Goal: Task Accomplishment & Management: Manage account settings

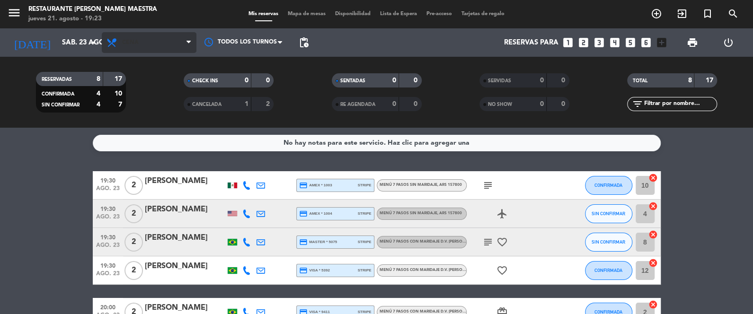
scroll to position [158, 0]
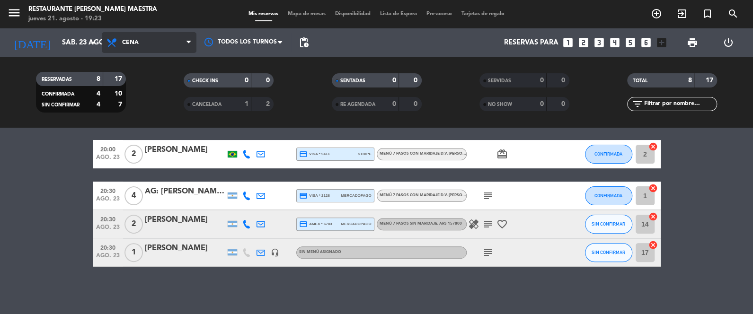
click at [133, 47] on span "Cena" at bounding box center [149, 42] width 95 height 21
drag, startPoint x: 134, startPoint y: 36, endPoint x: 141, endPoint y: 70, distance: 34.3
click at [134, 38] on span "Cena" at bounding box center [149, 42] width 95 height 21
click at [143, 83] on div "menu Restaurante [PERSON_NAME] Maestra [DATE] 21. agosto - 19:23 Mis reservas M…" at bounding box center [376, 64] width 753 height 128
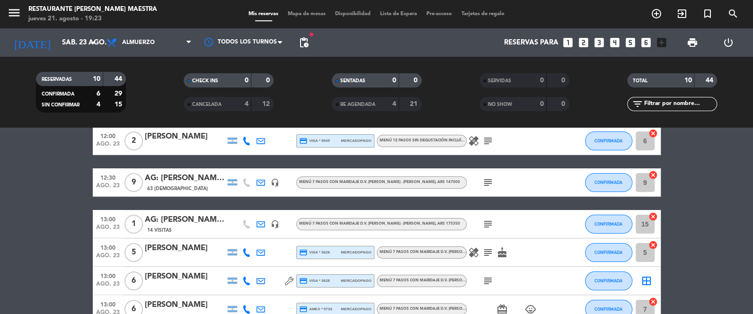
scroll to position [0, 0]
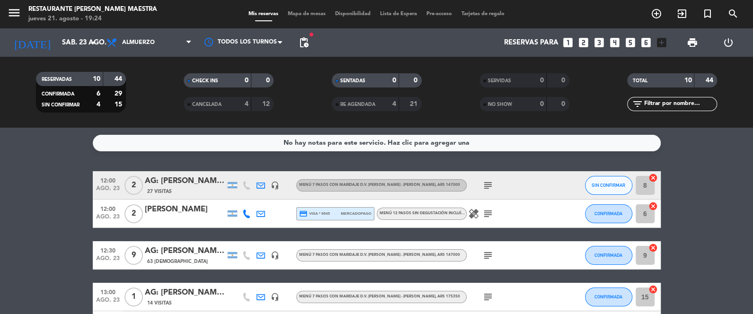
click at [228, 103] on div "CANCELADA" at bounding box center [208, 104] width 44 height 11
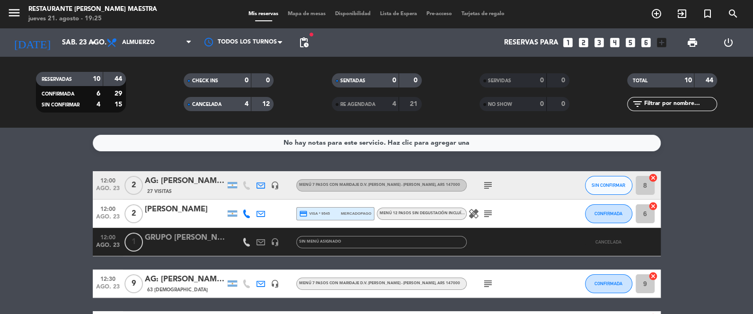
click at [217, 115] on div "CHECK INS 0 0 CANCELADA 4 12" at bounding box center [229, 92] width 148 height 52
click at [217, 107] on span "CANCELADA" at bounding box center [206, 104] width 29 height 5
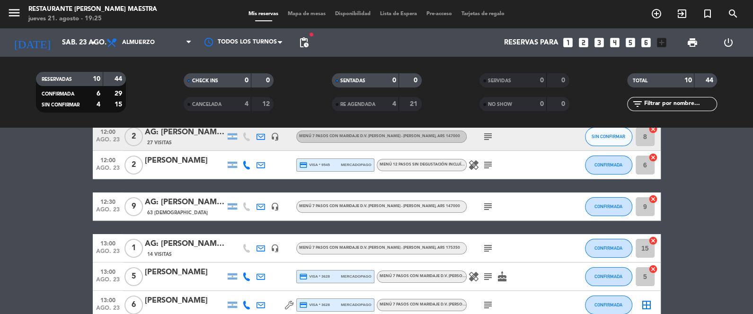
scroll to position [47, 0]
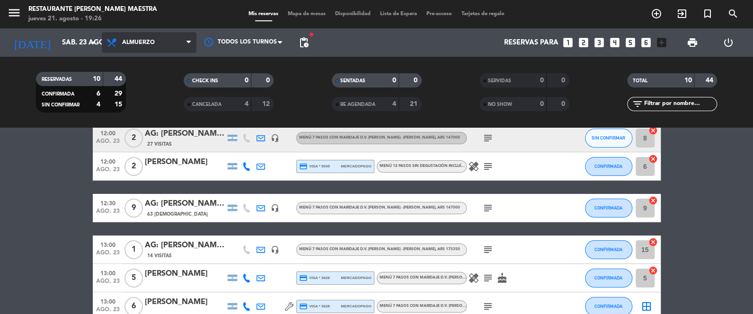
click at [139, 34] on span "Almuerzo" at bounding box center [149, 42] width 95 height 21
click at [152, 104] on div "menu Restaurante [PERSON_NAME] Maestra [DATE] 21. agosto - 19:26 Mis reservas M…" at bounding box center [376, 64] width 753 height 128
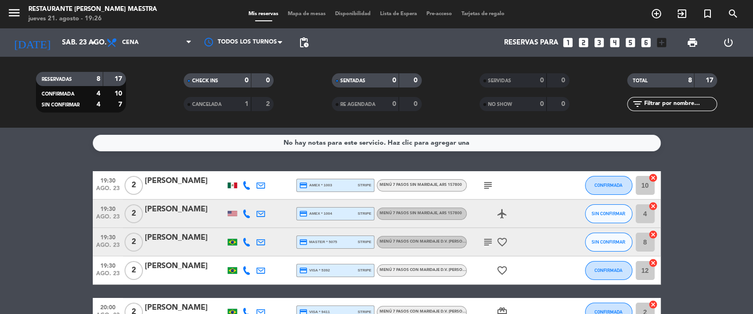
scroll to position [1, 0]
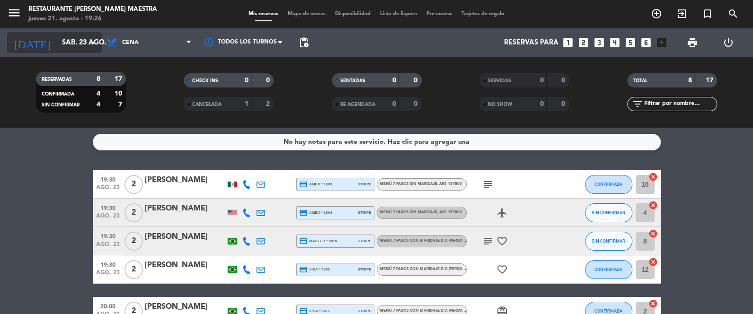
drag, startPoint x: 77, startPoint y: 27, endPoint x: 80, endPoint y: 34, distance: 7.5
click at [78, 28] on div "menu Restaurante [PERSON_NAME] Maestra [DATE] 21. agosto - 19:26 Mis reservas M…" at bounding box center [376, 64] width 753 height 128
click at [80, 40] on input "sáb. 23 ago." at bounding box center [102, 43] width 91 height 18
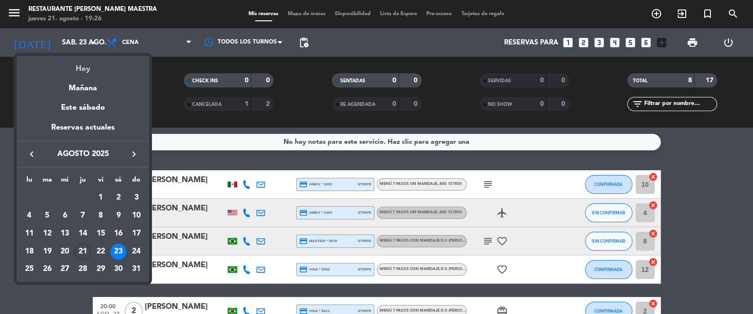
click at [84, 74] on div "Hoy" at bounding box center [83, 65] width 133 height 19
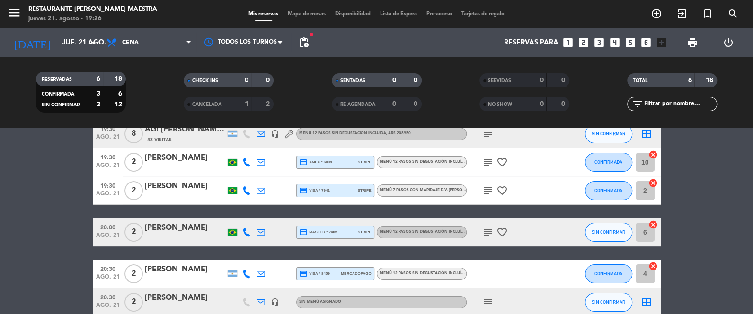
scroll to position [50, 0]
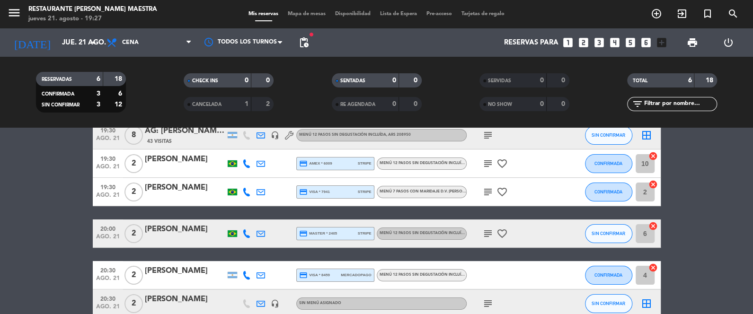
click at [488, 165] on icon "subject" at bounding box center [488, 163] width 11 height 11
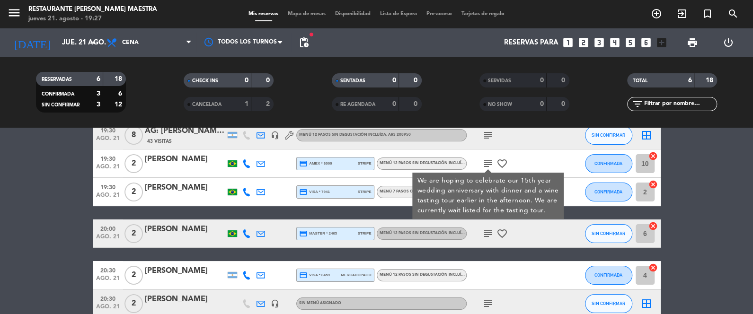
click at [246, 166] on icon at bounding box center [246, 164] width 9 height 9
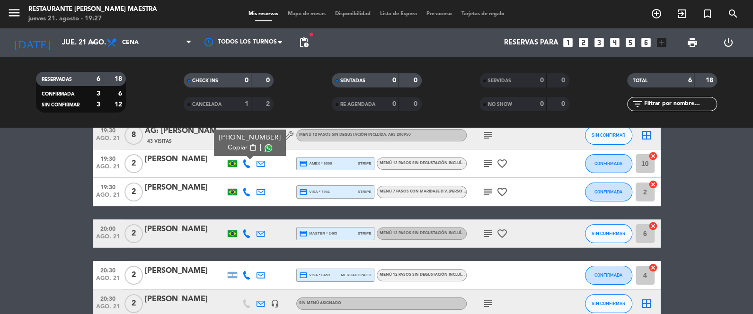
click at [267, 145] on span at bounding box center [269, 148] width 8 height 8
click at [78, 179] on bookings-row "19:30 [DATE] 8 AG: [PERSON_NAME] X 8 / SUNTRIP 43 Visitas headset_mic Menú 12 p…" at bounding box center [376, 219] width 753 height 197
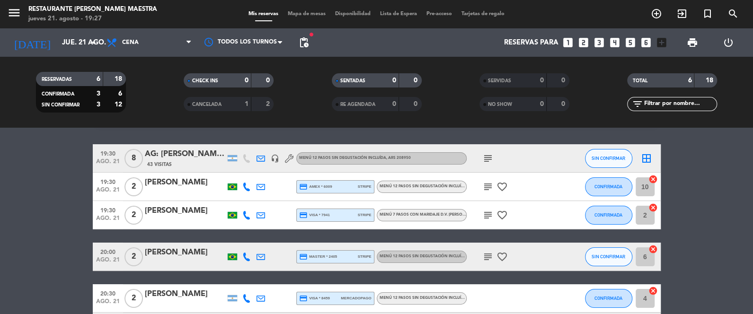
scroll to position [23, 0]
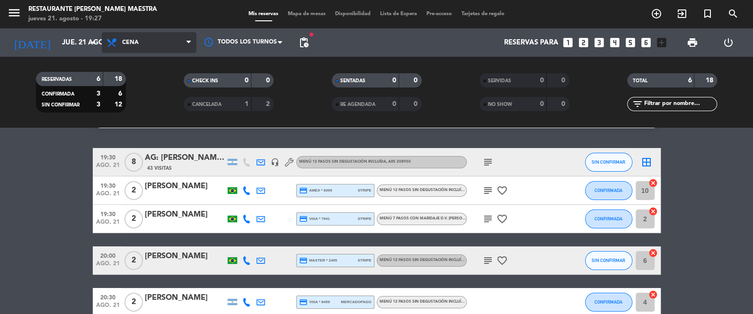
drag, startPoint x: 138, startPoint y: 45, endPoint x: 146, endPoint y: 60, distance: 17.4
click at [139, 45] on span "Cena" at bounding box center [149, 42] width 95 height 21
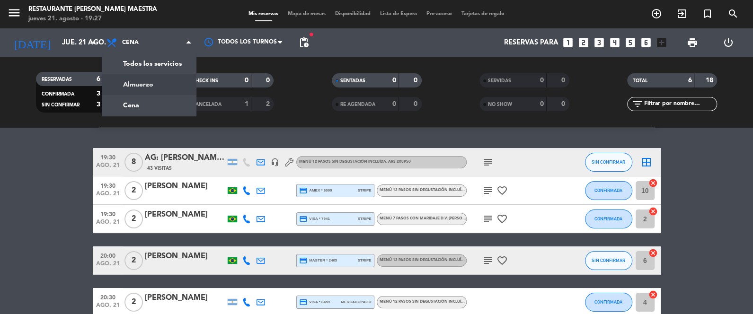
click at [149, 81] on div "menu Restaurante [PERSON_NAME] Maestra [DATE] 21. agosto - 19:27 Mis reservas M…" at bounding box center [376, 64] width 753 height 128
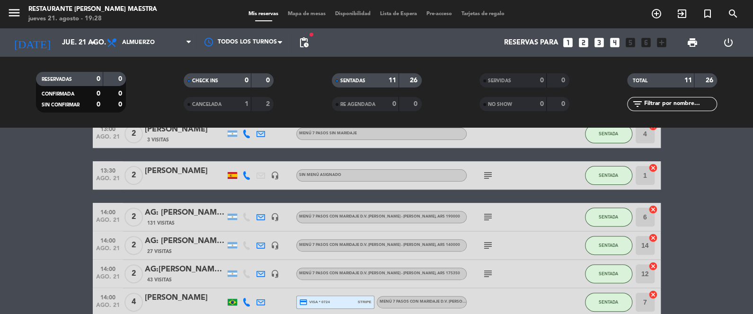
scroll to position [177, 0]
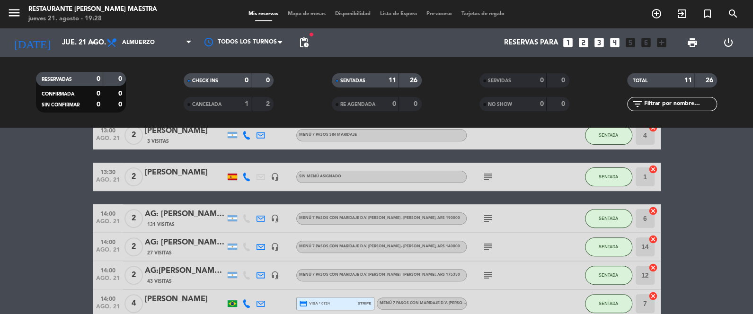
click at [274, 245] on icon "headset_mic" at bounding box center [275, 247] width 9 height 9
drag, startPoint x: 274, startPoint y: 245, endPoint x: 359, endPoint y: 244, distance: 84.8
click at [275, 245] on icon "headset_mic" at bounding box center [275, 247] width 9 height 9
click at [488, 245] on icon "subject" at bounding box center [488, 247] width 11 height 11
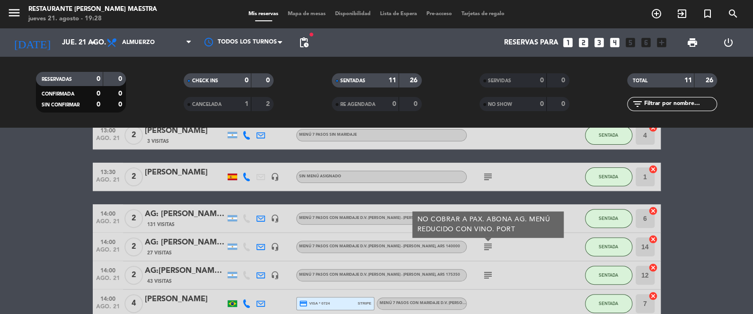
click at [488, 245] on icon "subject" at bounding box center [488, 247] width 11 height 11
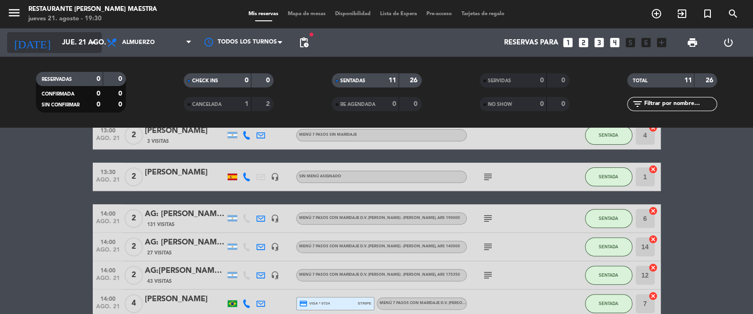
click at [80, 37] on input "jue. 21 ago." at bounding box center [102, 43] width 91 height 18
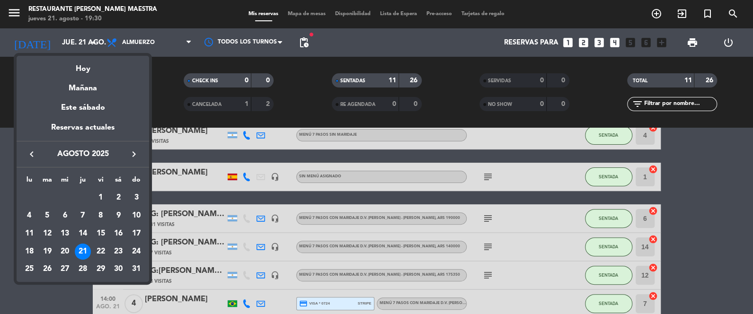
click at [123, 251] on div "23" at bounding box center [118, 252] width 16 height 16
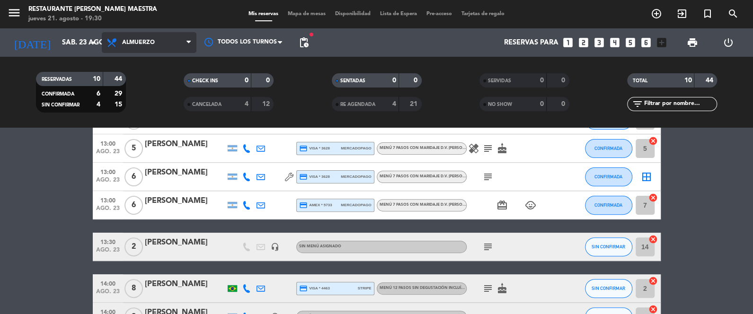
click at [151, 43] on span "Almuerzo" at bounding box center [138, 42] width 33 height 7
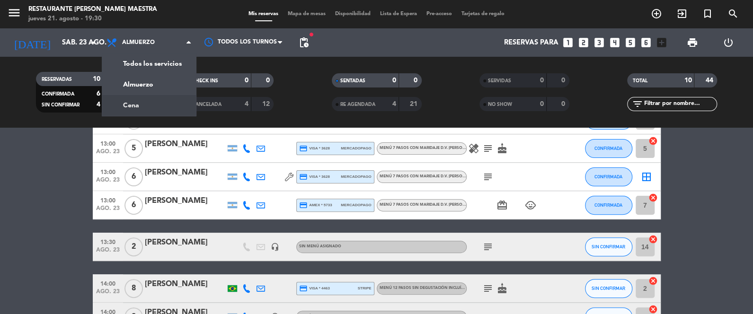
click at [151, 104] on div "menu Restaurante [PERSON_NAME] Maestra [DATE] 21. agosto - 19:30 Mis reservas M…" at bounding box center [376, 64] width 753 height 128
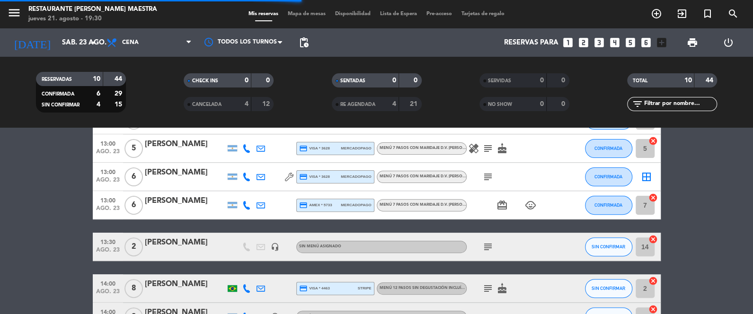
scroll to position [158, 0]
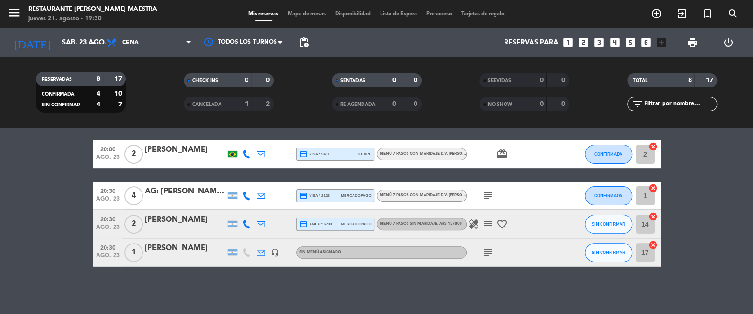
click at [249, 221] on icon at bounding box center [246, 224] width 9 height 9
click at [246, 196] on icon at bounding box center [246, 196] width 9 height 9
click at [246, 153] on icon at bounding box center [246, 154] width 9 height 9
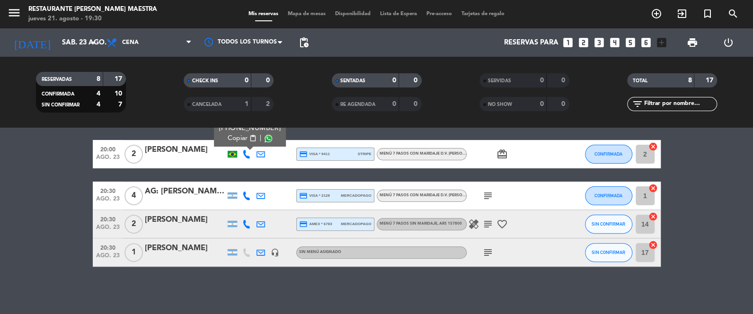
click at [246, 153] on icon at bounding box center [246, 154] width 9 height 9
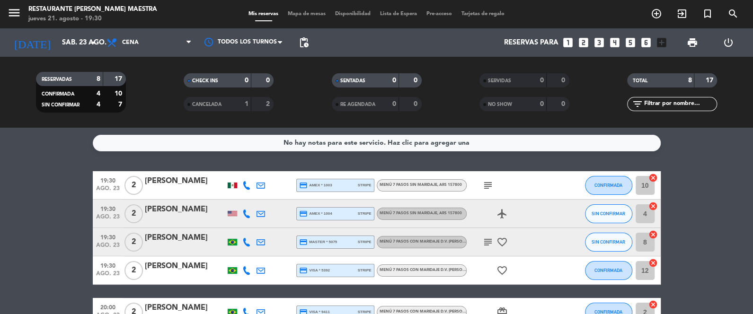
scroll to position [0, 0]
click at [246, 184] on icon at bounding box center [246, 185] width 9 height 9
click at [492, 182] on icon "subject" at bounding box center [488, 185] width 11 height 11
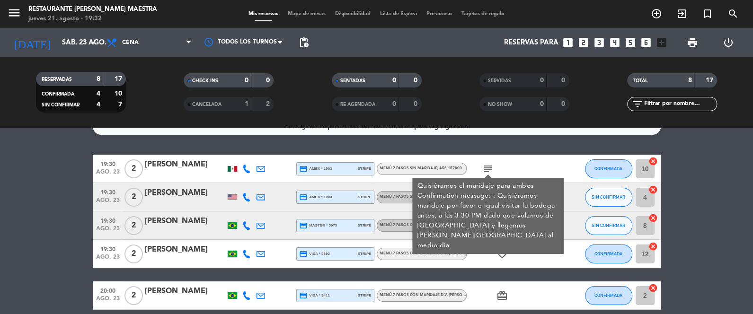
scroll to position [71, 0]
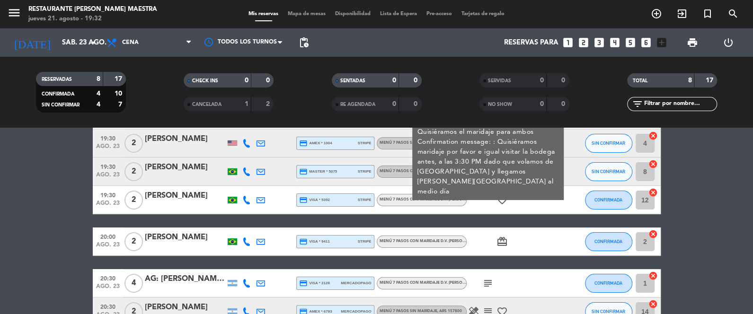
click at [242, 170] on icon at bounding box center [246, 172] width 9 height 9
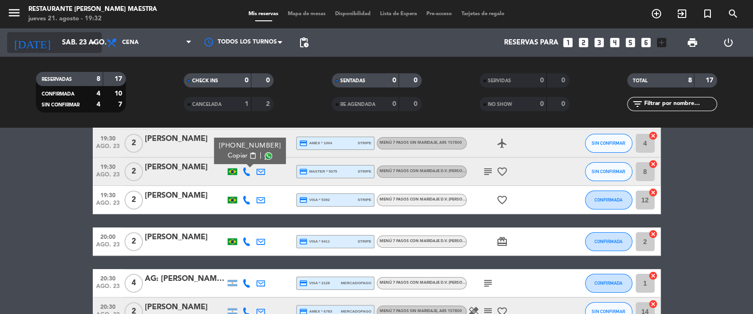
click at [80, 41] on input "sáb. 23 ago." at bounding box center [102, 43] width 91 height 18
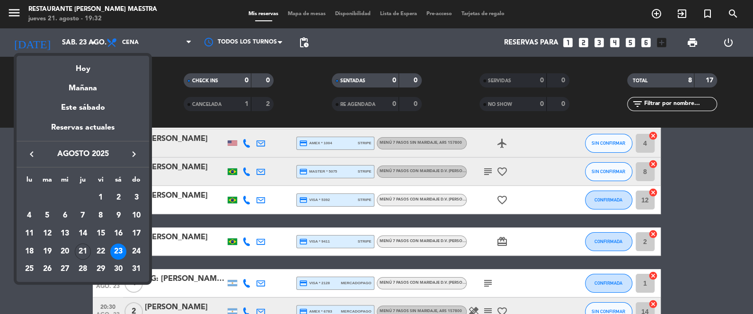
click at [86, 72] on div "Hoy" at bounding box center [83, 65] width 133 height 19
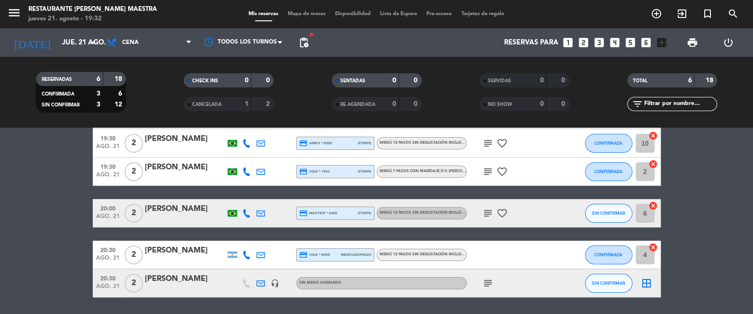
click at [245, 253] on icon at bounding box center [246, 255] width 9 height 9
click at [244, 209] on icon at bounding box center [246, 213] width 9 height 9
click at [245, 168] on icon at bounding box center [246, 172] width 9 height 9
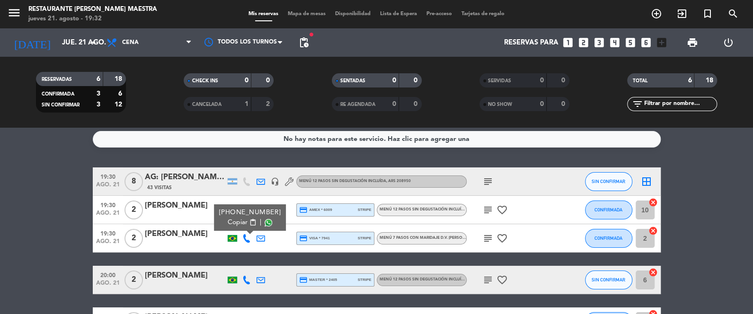
scroll to position [0, 0]
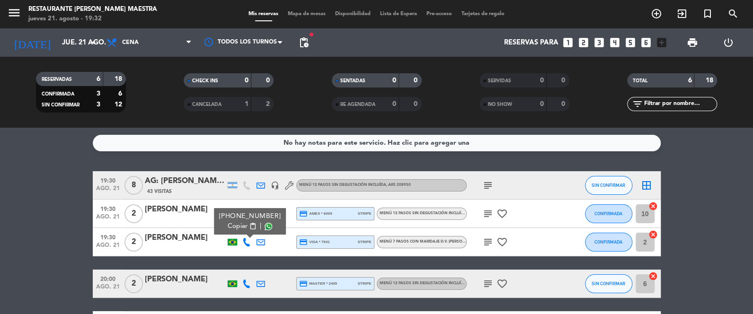
click at [278, 181] on icon "headset_mic" at bounding box center [275, 185] width 9 height 9
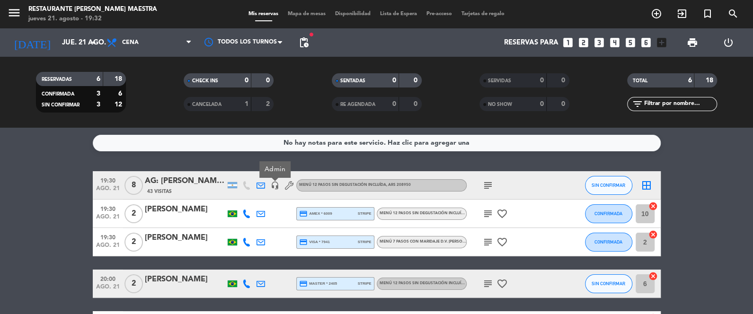
click at [243, 212] on icon at bounding box center [246, 214] width 9 height 9
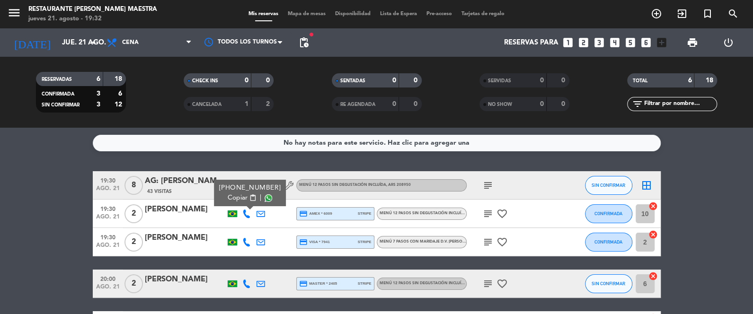
click at [246, 239] on icon at bounding box center [246, 242] width 9 height 9
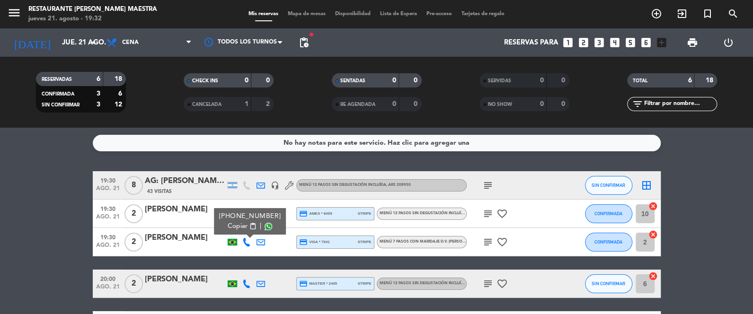
click at [243, 285] on icon at bounding box center [246, 284] width 9 height 9
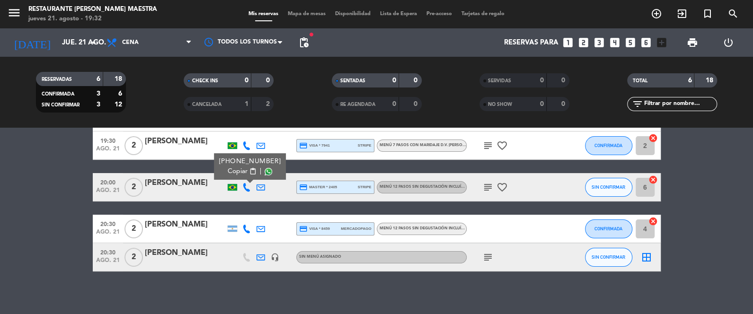
scroll to position [101, 0]
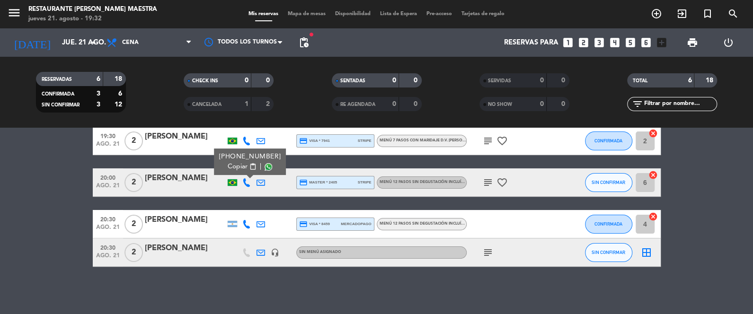
click at [249, 223] on icon at bounding box center [246, 224] width 9 height 9
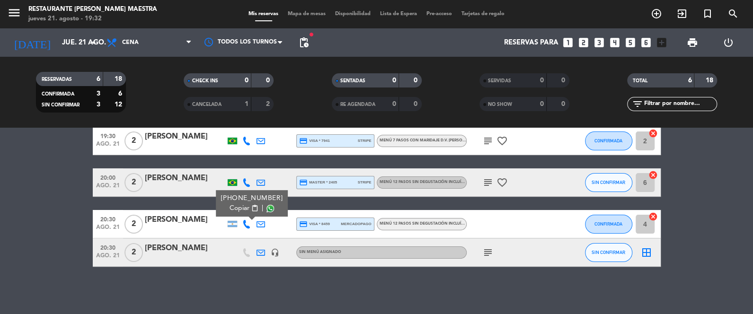
click at [68, 203] on bookings-row "19:30 [DATE] 8 AG: [PERSON_NAME] X 8 / SUNTRIP 43 Visitas headset_mic Menú 12 p…" at bounding box center [376, 168] width 753 height 197
click at [491, 181] on icon "subject" at bounding box center [488, 182] width 11 height 11
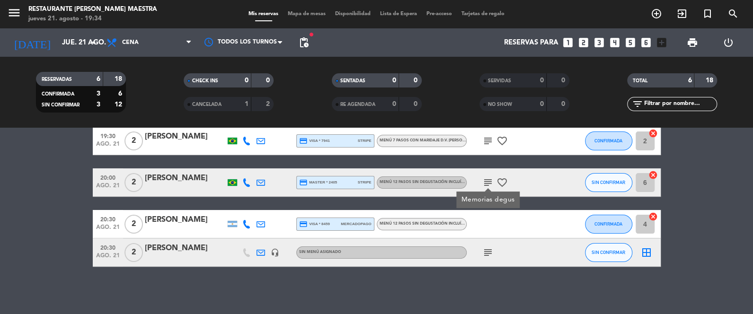
click at [491, 181] on icon "subject" at bounding box center [488, 182] width 11 height 11
click at [63, 181] on bookings-row "19:30 [DATE] 8 AG: [PERSON_NAME] X 8 / SUNTRIP 43 Visitas headset_mic Menú 12 p…" at bounding box center [376, 168] width 753 height 197
click at [277, 251] on icon "headset_mic" at bounding box center [275, 253] width 9 height 9
click at [47, 172] on bookings-row "19:30 [DATE] 8 AG: [PERSON_NAME] X 8 / SUNTRIP 43 Visitas headset_mic Menú 12 p…" at bounding box center [376, 168] width 753 height 197
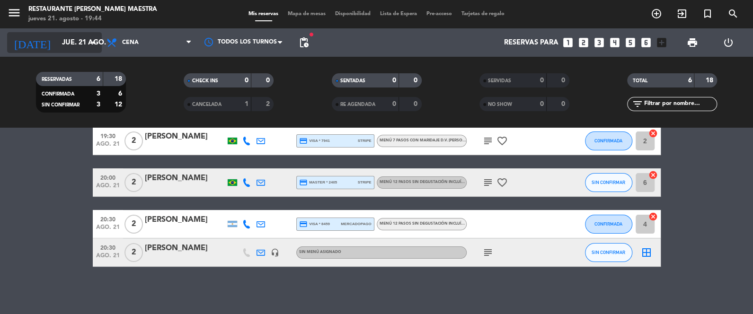
click at [98, 49] on input "jue. 21 ago." at bounding box center [102, 43] width 91 height 18
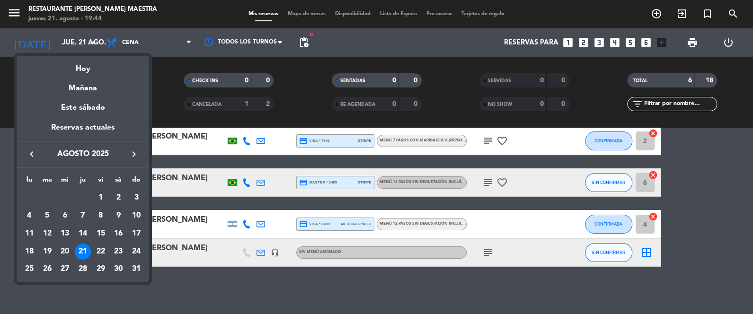
click at [99, 84] on div "Mañana" at bounding box center [83, 84] width 133 height 19
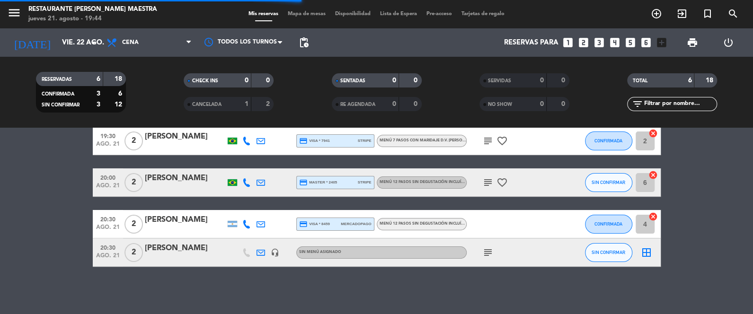
scroll to position [0, 0]
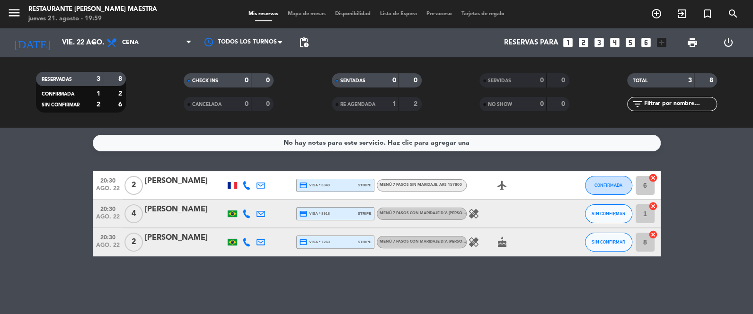
drag, startPoint x: 284, startPoint y: 279, endPoint x: 277, endPoint y: 286, distance: 9.4
click at [277, 286] on div "No hay notas para este servicio. Haz clic para agregar una 20:30 [DATE] 2 [PERS…" at bounding box center [376, 221] width 753 height 187
click at [82, 37] on input "vie. 22 ago." at bounding box center [102, 43] width 91 height 18
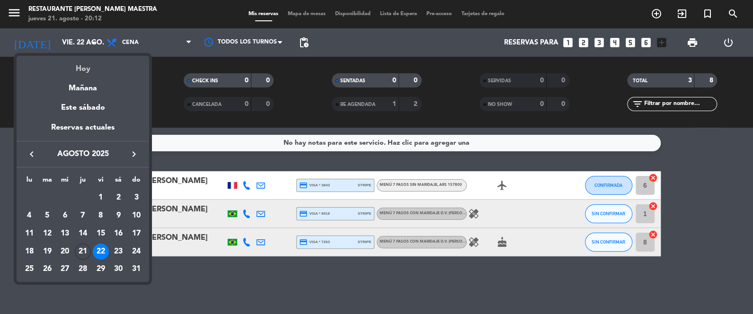
click at [94, 68] on div "Hoy" at bounding box center [83, 65] width 133 height 19
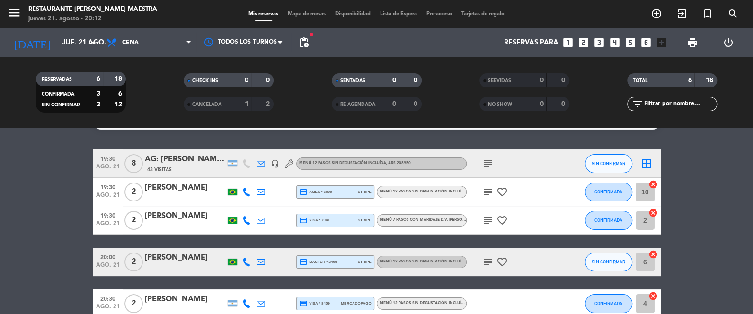
scroll to position [23, 0]
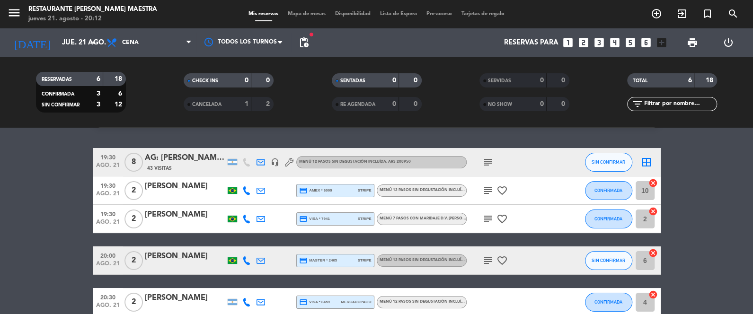
click at [247, 260] on icon at bounding box center [246, 261] width 9 height 9
click at [50, 194] on bookings-row "19:30 [DATE] 8 AG: [PERSON_NAME] X 8 / SUNTRIP 43 Visitas headset_mic Menú 12 p…" at bounding box center [376, 246] width 753 height 197
click at [67, 208] on bookings-row "19:30 [DATE] 8 AG: [PERSON_NAME] X 8 / SUNTRIP 43 Visitas headset_mic Menú 12 p…" at bounding box center [376, 246] width 753 height 197
click at [88, 42] on icon "arrow_drop_down" at bounding box center [93, 42] width 11 height 11
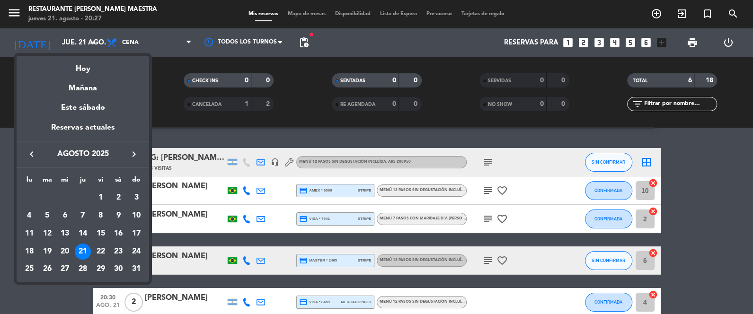
click at [75, 39] on div at bounding box center [376, 157] width 753 height 314
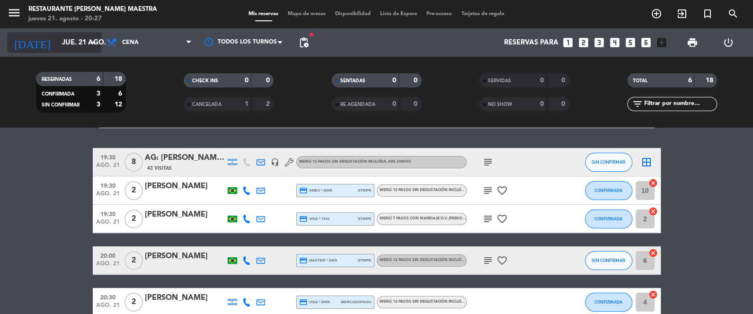
click at [78, 44] on input "jue. 21 ago." at bounding box center [102, 43] width 91 height 18
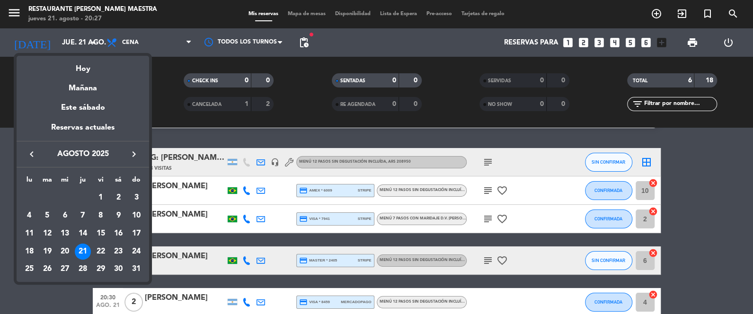
click at [163, 131] on div at bounding box center [376, 157] width 753 height 314
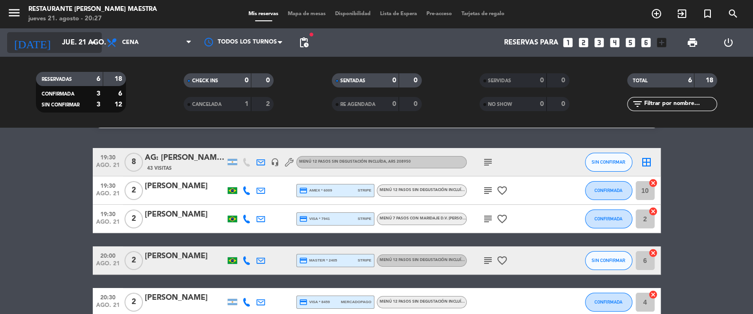
click at [70, 35] on input "jue. 21 ago." at bounding box center [102, 43] width 91 height 18
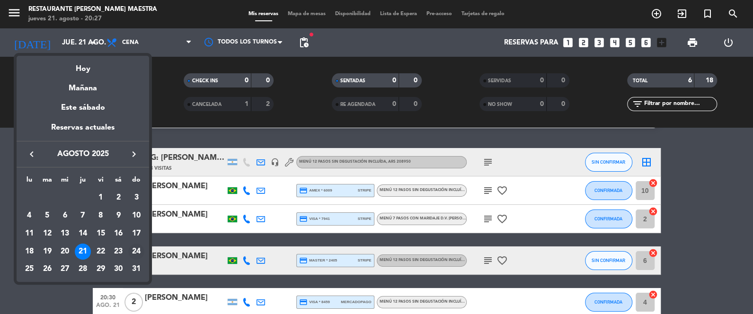
click at [134, 252] on div "24" at bounding box center [136, 252] width 16 height 16
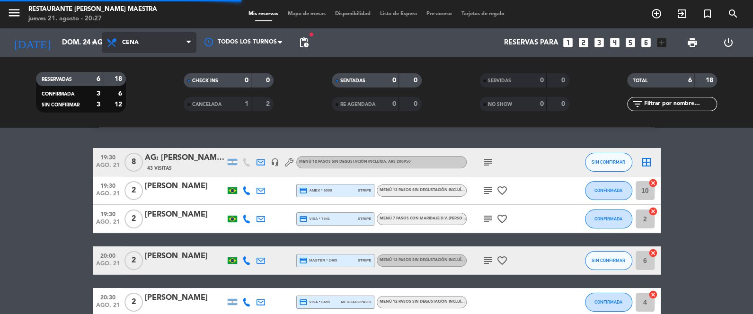
click at [145, 40] on span "Cena" at bounding box center [149, 42] width 95 height 21
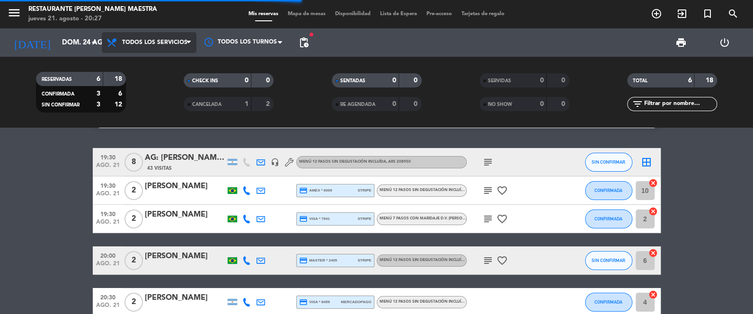
click at [158, 58] on div "menu Restaurante [PERSON_NAME] Maestra [DATE] 21. agosto - 20:27 Mis reservas M…" at bounding box center [376, 64] width 753 height 128
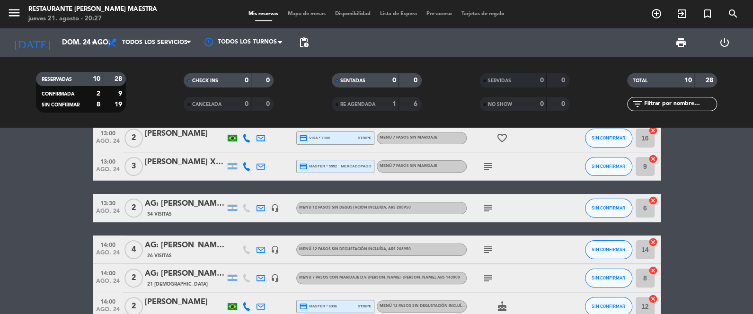
scroll to position [95, 0]
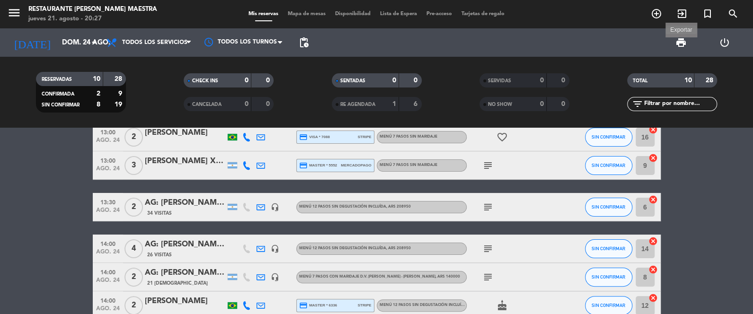
click at [685, 39] on span "print" at bounding box center [681, 42] width 11 height 11
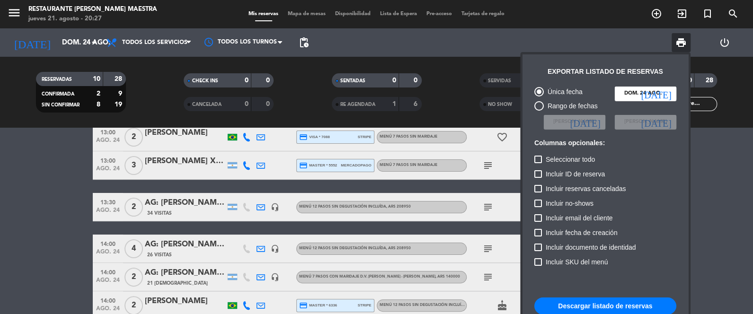
click at [617, 304] on button "Descargar listado de reservas" at bounding box center [606, 306] width 142 height 17
click at [9, 188] on div at bounding box center [376, 157] width 753 height 314
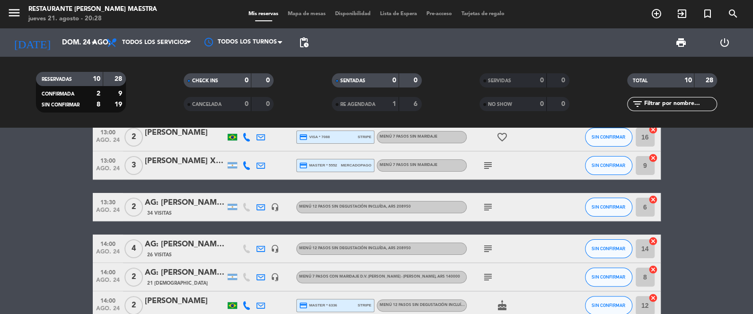
scroll to position [0, 0]
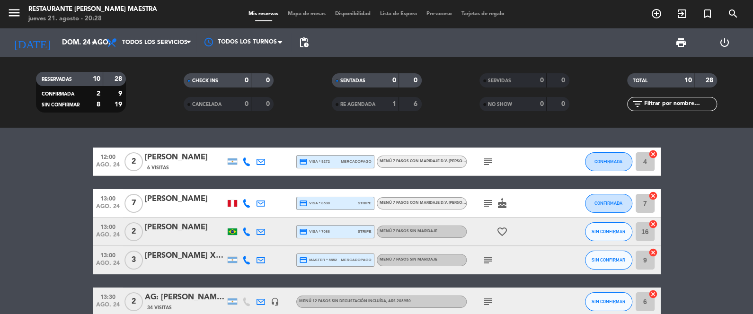
click at [248, 164] on icon at bounding box center [246, 162] width 9 height 9
click at [260, 147] on div "Copiar content_paste |" at bounding box center [252, 146] width 62 height 10
click at [268, 148] on span at bounding box center [271, 147] width 8 height 8
click at [489, 158] on icon "subject" at bounding box center [488, 161] width 11 height 11
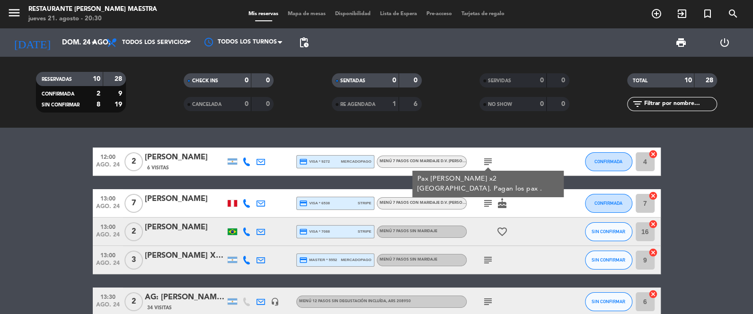
click at [236, 201] on div at bounding box center [232, 203] width 9 height 7
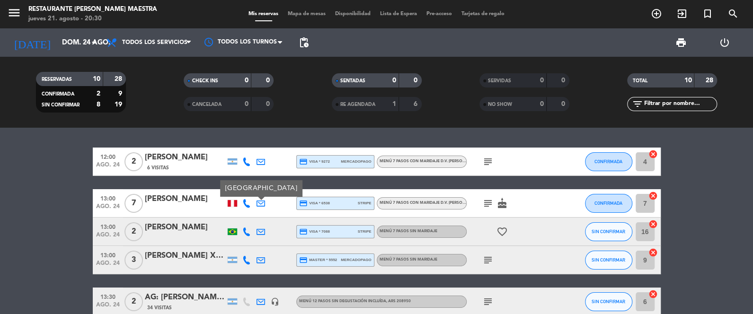
click at [247, 202] on icon at bounding box center [246, 203] width 9 height 9
click at [269, 186] on span at bounding box center [273, 188] width 8 height 8
click at [261, 201] on icon at bounding box center [261, 203] width 9 height 9
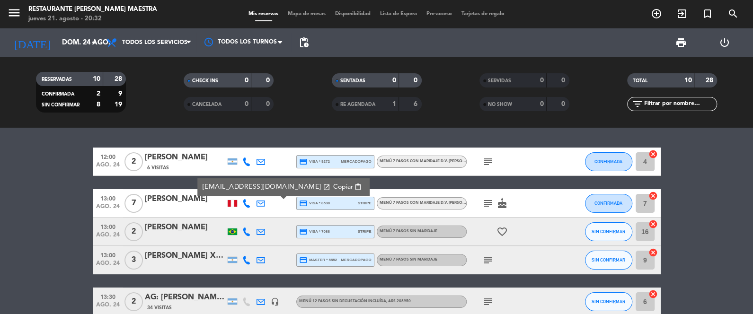
click at [263, 187] on link "[EMAIL_ADDRESS][DOMAIN_NAME] open_in_new" at bounding box center [266, 187] width 128 height 11
drag, startPoint x: 47, startPoint y: 177, endPoint x: 183, endPoint y: 169, distance: 135.7
click at [52, 175] on bookings-row "12:00 [DATE] 2 [PERSON_NAME] 6 Visitas credit_card visa * 9272 mercadopago Menú…" at bounding box center [376, 310] width 753 height 324
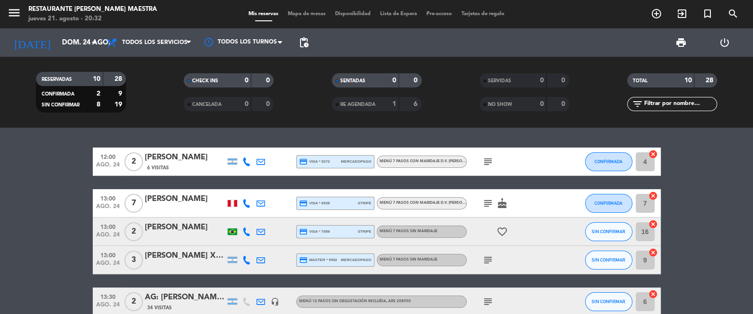
click at [262, 204] on icon at bounding box center [261, 203] width 9 height 9
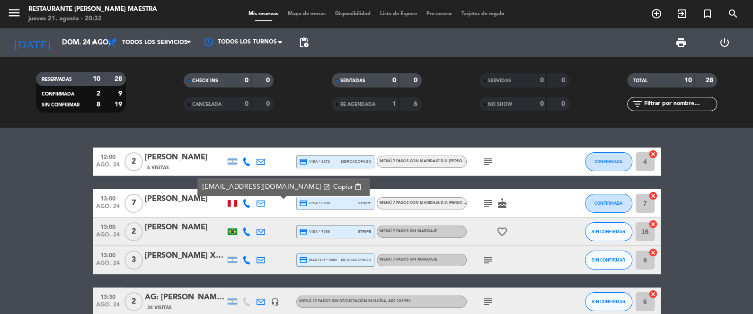
click at [333, 187] on span "Copiar" at bounding box center [343, 187] width 20 height 10
click at [248, 235] on icon at bounding box center [246, 232] width 9 height 9
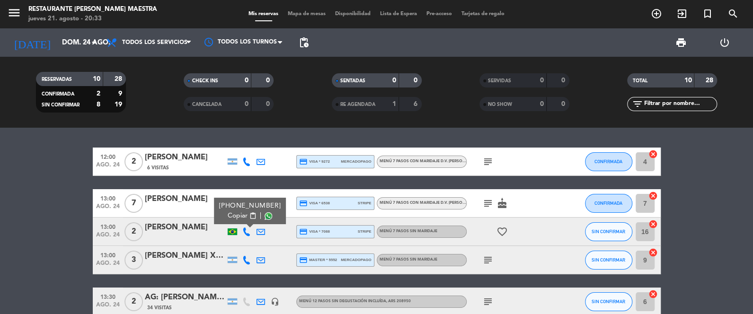
click at [266, 215] on span at bounding box center [269, 217] width 8 height 8
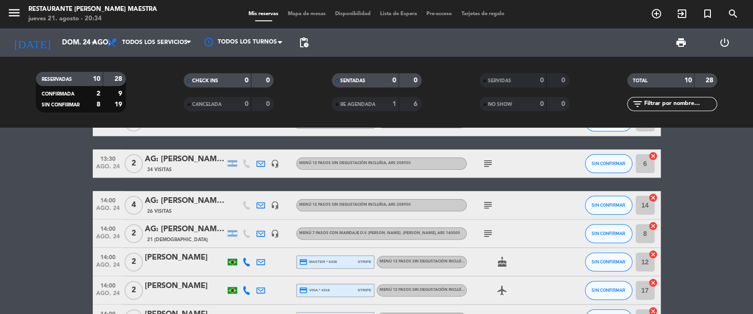
scroll to position [166, 0]
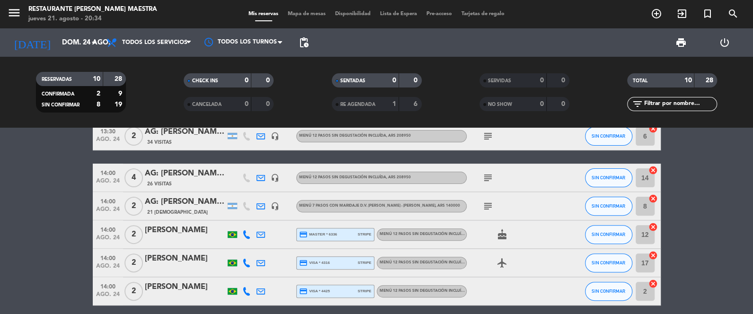
click at [242, 233] on icon at bounding box center [246, 235] width 9 height 9
click at [265, 217] on span at bounding box center [269, 219] width 8 height 8
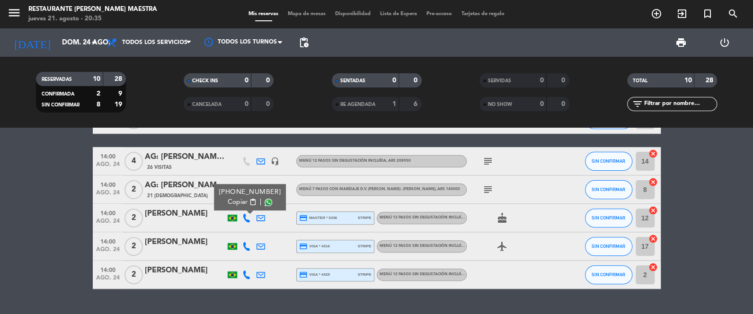
scroll to position [205, 0]
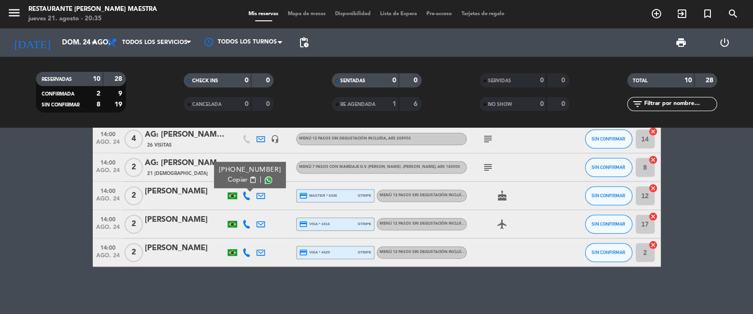
click at [246, 224] on icon at bounding box center [246, 224] width 9 height 9
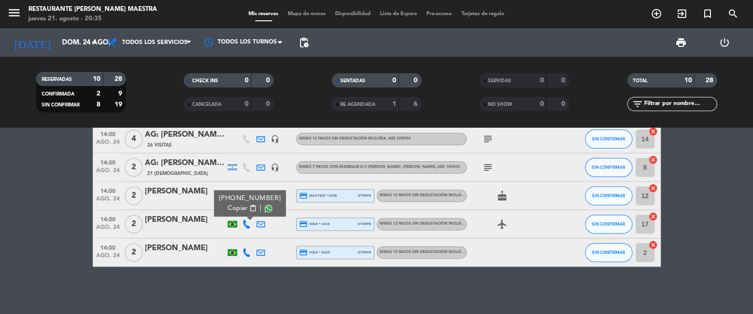
click at [267, 211] on span at bounding box center [269, 209] width 8 height 8
click at [245, 253] on icon at bounding box center [246, 253] width 9 height 9
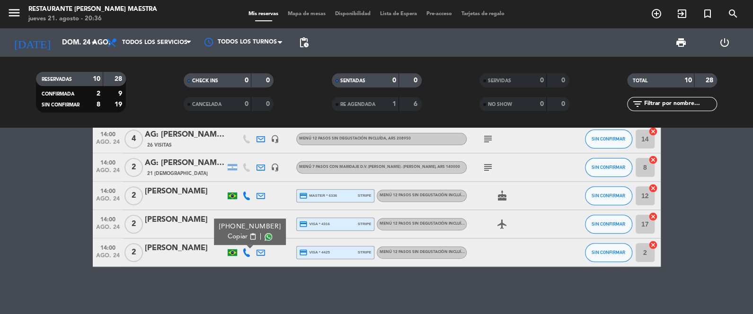
click at [269, 234] on div "Copiar content_paste |" at bounding box center [250, 237] width 62 height 10
click at [266, 235] on span at bounding box center [269, 237] width 8 height 8
click at [77, 41] on input "dom. 24 ago." at bounding box center [102, 43] width 91 height 18
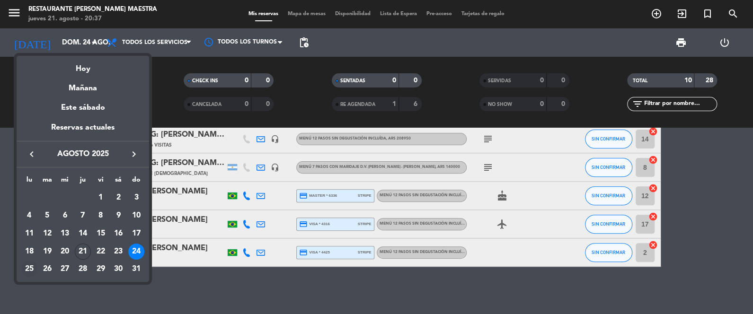
click at [25, 269] on div "25" at bounding box center [29, 269] width 16 height 16
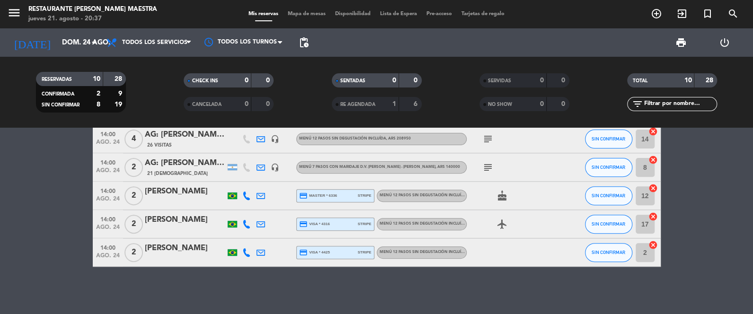
type input "lun. 25 ago."
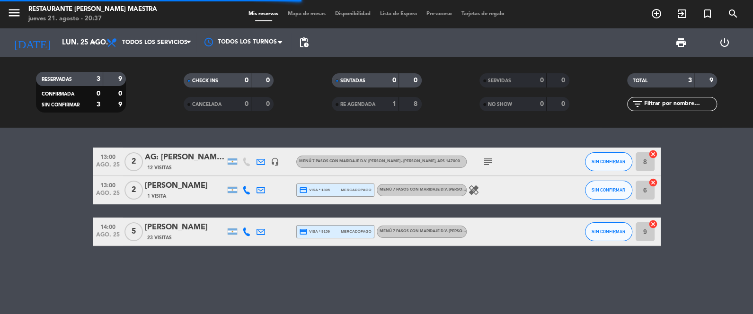
scroll to position [0, 0]
click at [682, 47] on span "print" at bounding box center [681, 42] width 11 height 11
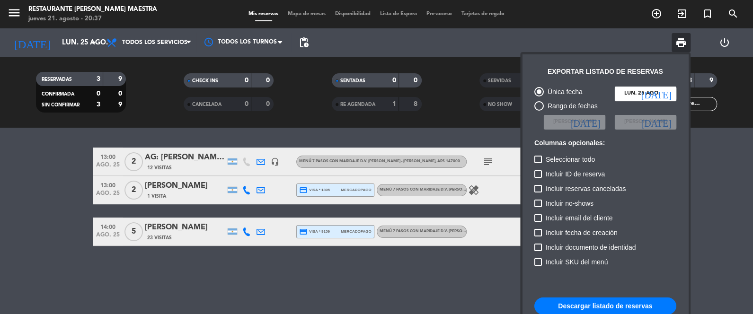
click at [633, 308] on button "Descargar listado de reservas" at bounding box center [606, 306] width 142 height 17
click at [34, 194] on div at bounding box center [376, 157] width 753 height 314
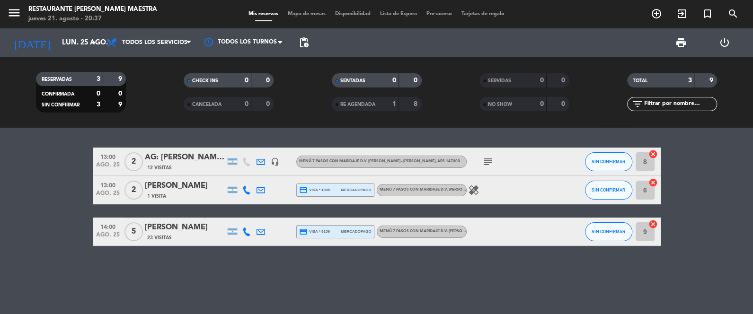
click at [243, 187] on icon at bounding box center [246, 190] width 9 height 9
click at [267, 174] on span at bounding box center [271, 175] width 8 height 8
click at [246, 233] on icon at bounding box center [246, 232] width 9 height 9
click at [267, 217] on span at bounding box center [271, 217] width 8 height 8
click at [63, 167] on bookings-row "13:00 [DATE] 2 AG: [PERSON_NAME] X2/ RAMA TOUR 12 Visitas headset_mic Menú 7 pa…" at bounding box center [376, 197] width 753 height 98
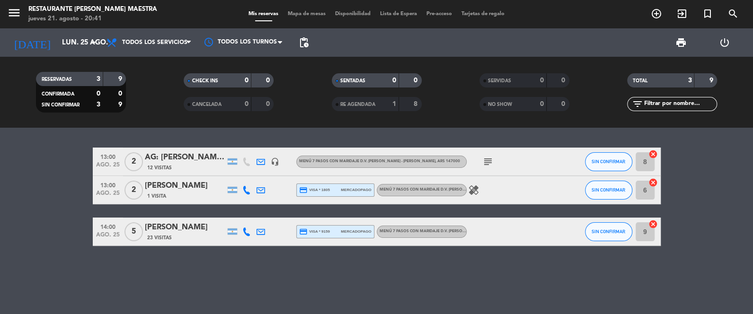
click at [180, 185] on div "[PERSON_NAME]" at bounding box center [185, 186] width 81 height 12
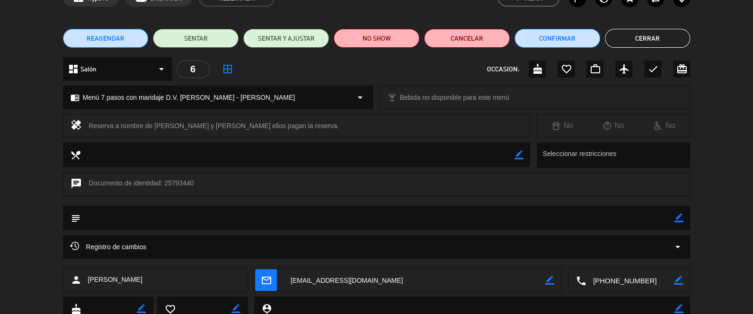
scroll to position [71, 0]
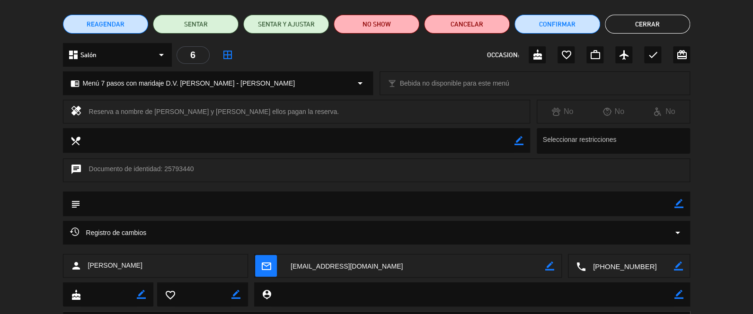
click at [673, 199] on textarea at bounding box center [378, 204] width 594 height 24
click at [680, 201] on icon "border_color" at bounding box center [678, 203] width 9 height 9
click at [611, 200] on textarea at bounding box center [378, 204] width 594 height 24
click at [595, 206] on textarea at bounding box center [378, 204] width 594 height 24
click at [534, 205] on textarea at bounding box center [378, 204] width 594 height 24
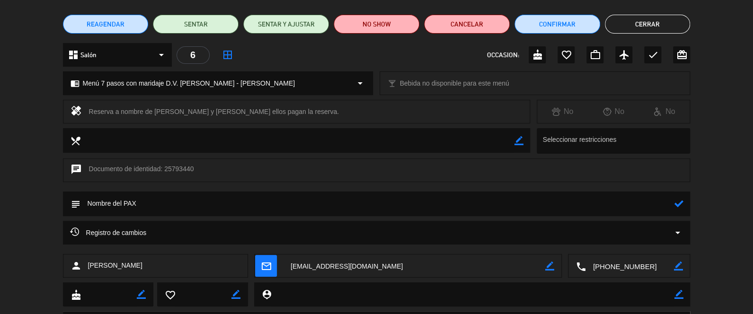
paste textarea "[PERSON_NAME]"
click at [208, 204] on textarea at bounding box center [378, 204] width 594 height 24
click at [284, 197] on textarea at bounding box center [378, 204] width 594 height 24
type textarea "Nombre del PAX [PERSON_NAME] (Sin restricciones)"
click at [677, 201] on icon at bounding box center [678, 203] width 9 height 9
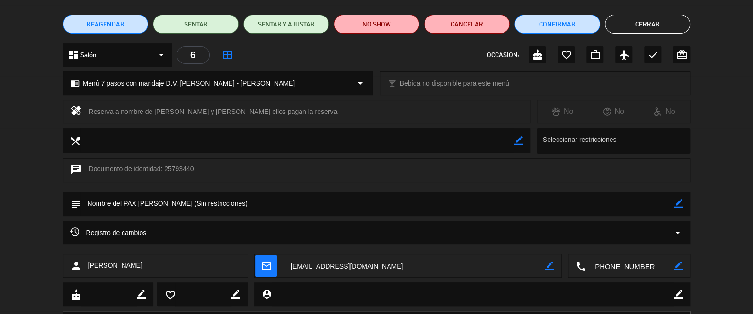
click at [645, 16] on button "Cerrar" at bounding box center [648, 24] width 86 height 19
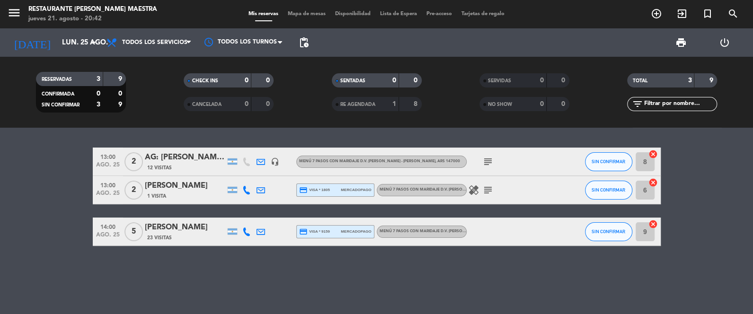
click at [487, 188] on icon "subject" at bounding box center [488, 190] width 11 height 11
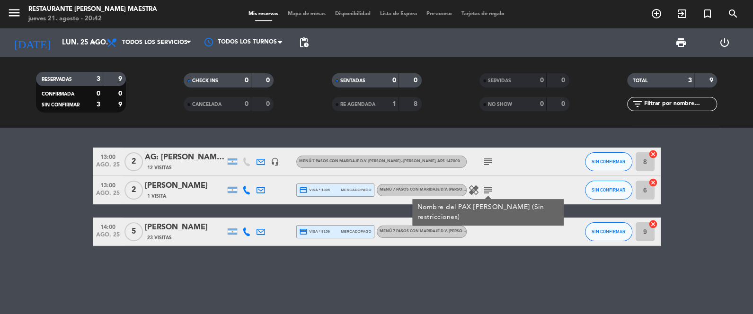
click at [487, 188] on icon "subject" at bounding box center [488, 190] width 11 height 11
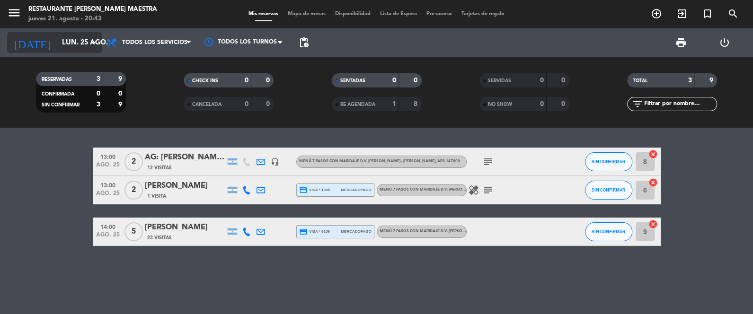
click at [76, 37] on input "lun. 25 ago." at bounding box center [102, 43] width 91 height 18
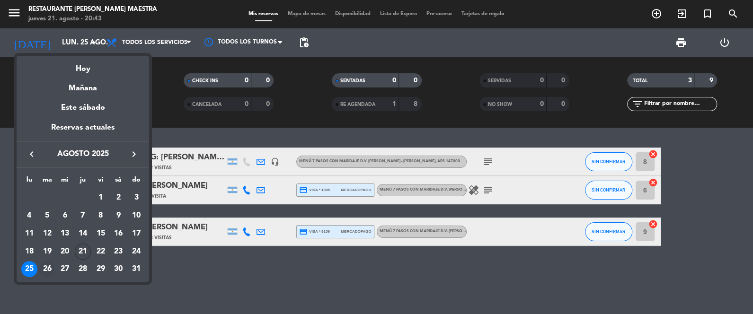
click at [52, 272] on div "26" at bounding box center [47, 269] width 16 height 16
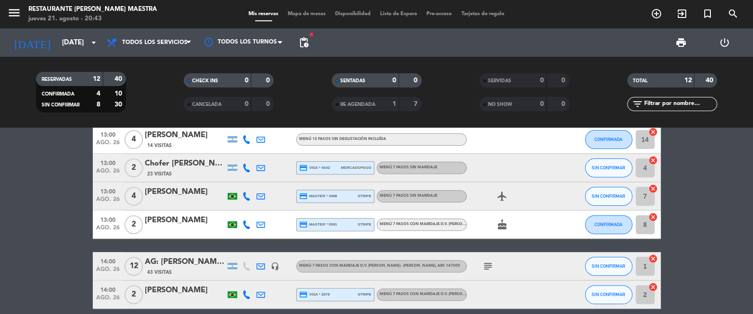
scroll to position [142, 0]
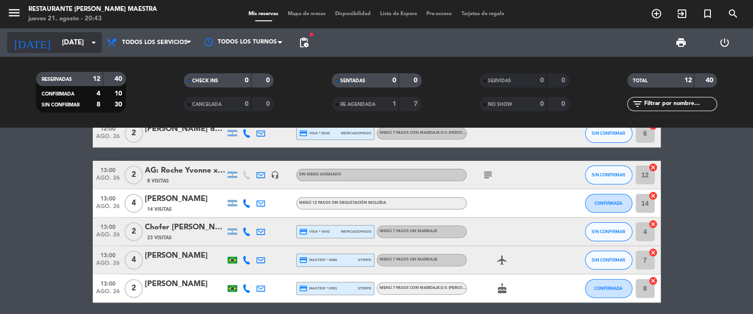
click at [77, 42] on input "[DATE]" at bounding box center [102, 43] width 91 height 18
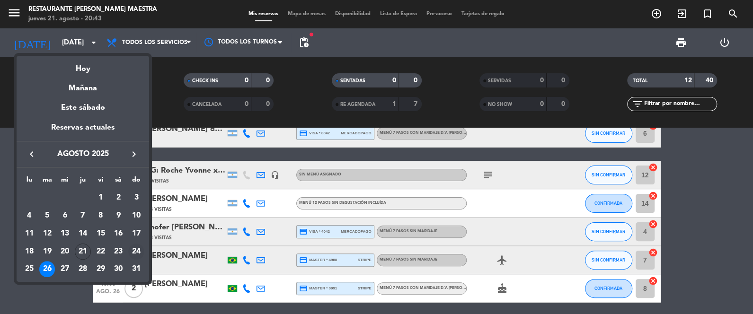
click at [139, 252] on div "24" at bounding box center [136, 252] width 16 height 16
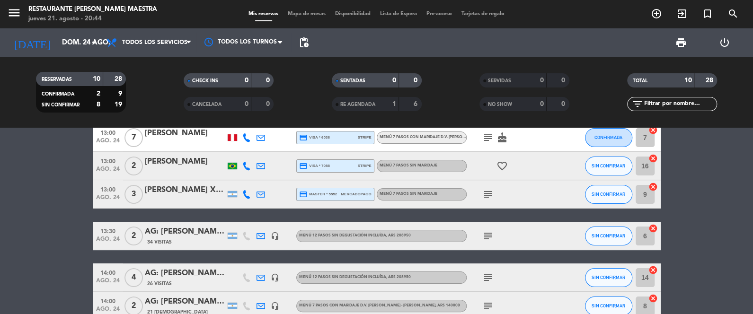
scroll to position [47, 0]
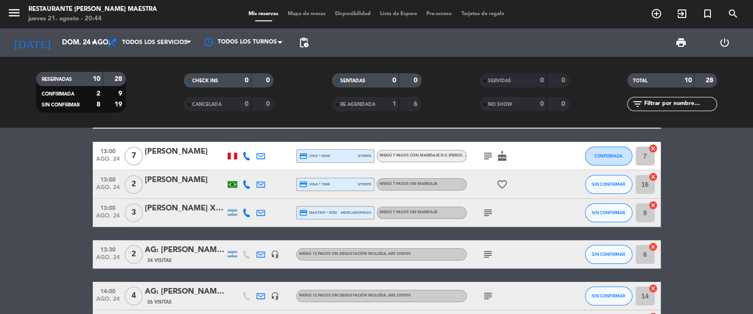
click at [247, 180] on icon at bounding box center [246, 184] width 9 height 9
click at [173, 181] on div "[PERSON_NAME]" at bounding box center [185, 180] width 81 height 12
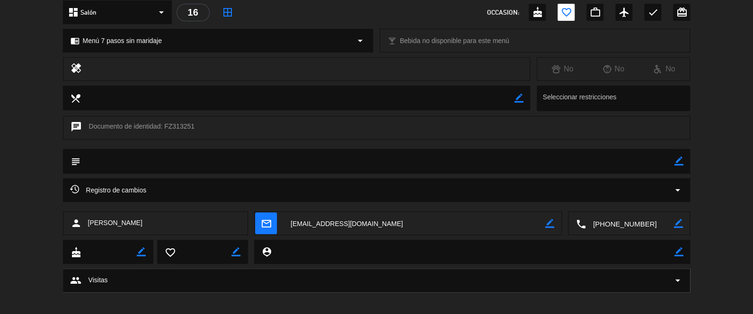
scroll to position [118, 0]
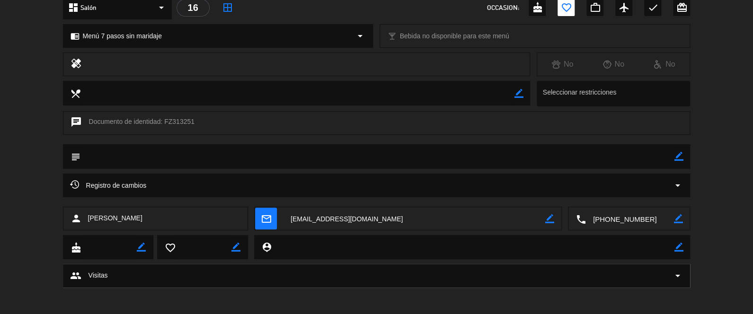
click at [267, 221] on icon "mail_outline" at bounding box center [266, 219] width 10 height 10
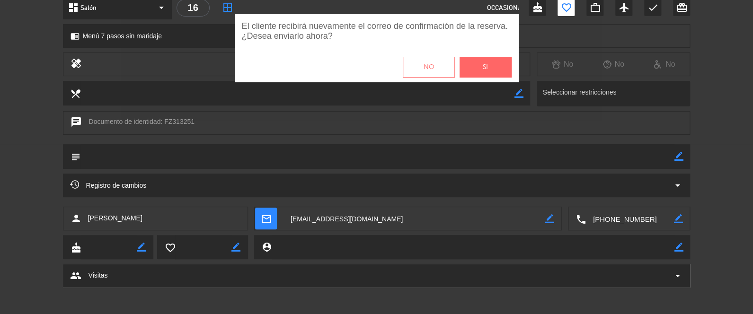
click at [489, 65] on button "Si" at bounding box center [486, 67] width 52 height 21
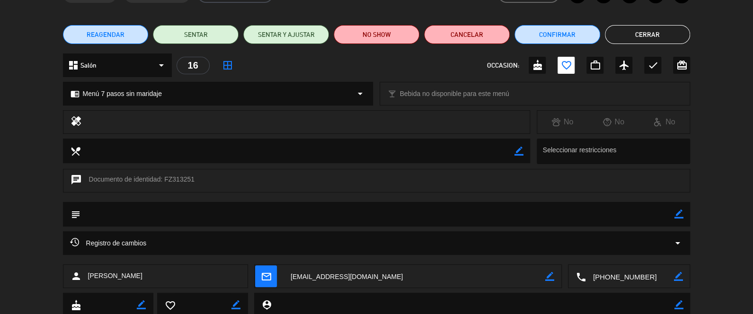
scroll to position [71, 0]
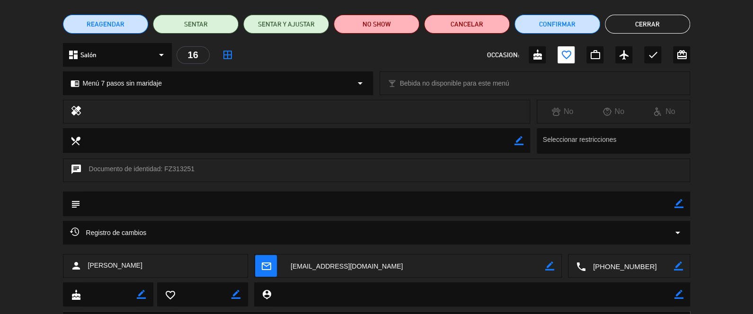
click at [652, 18] on button "Cerrar" at bounding box center [648, 24] width 86 height 19
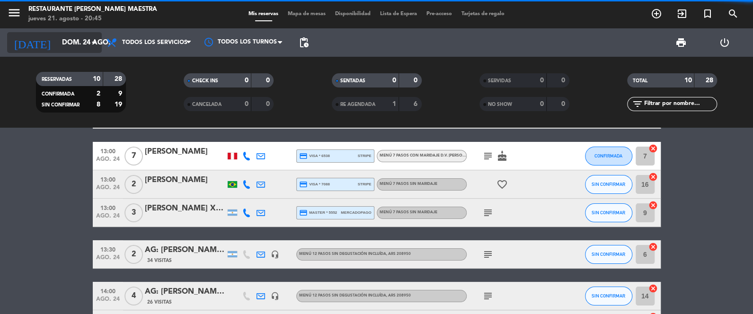
click at [81, 44] on input "dom. 24 ago." at bounding box center [102, 43] width 91 height 18
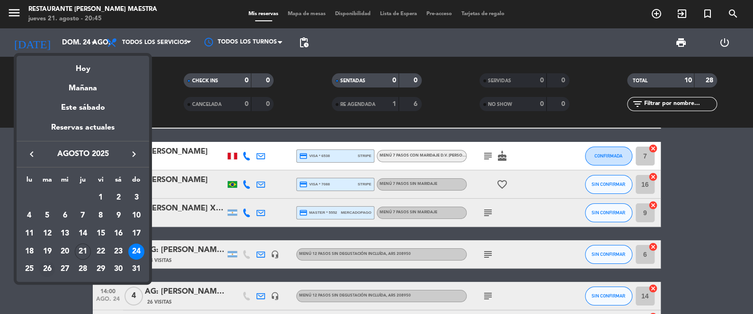
click at [44, 273] on div "26" at bounding box center [47, 269] width 16 height 16
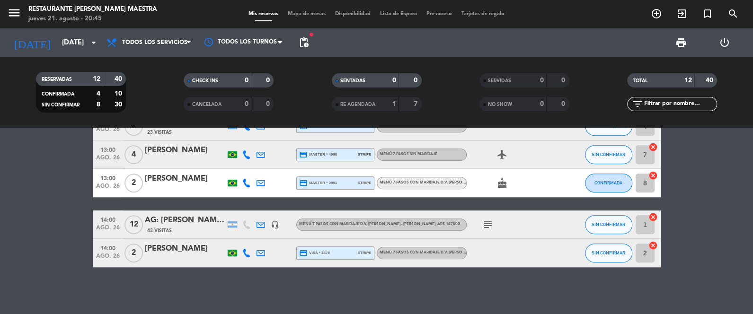
scroll to position [0, 0]
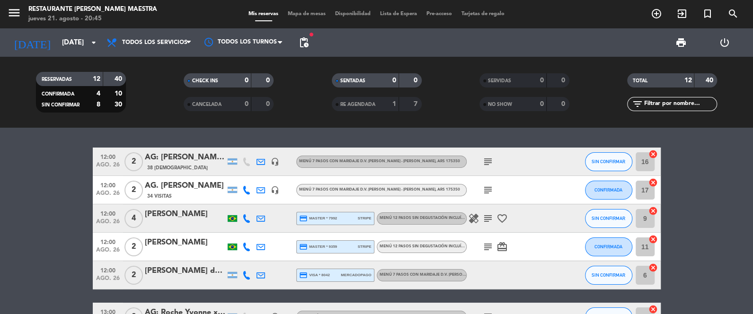
click at [682, 49] on span "print" at bounding box center [681, 42] width 19 height 19
click at [677, 42] on span "print" at bounding box center [681, 42] width 11 height 11
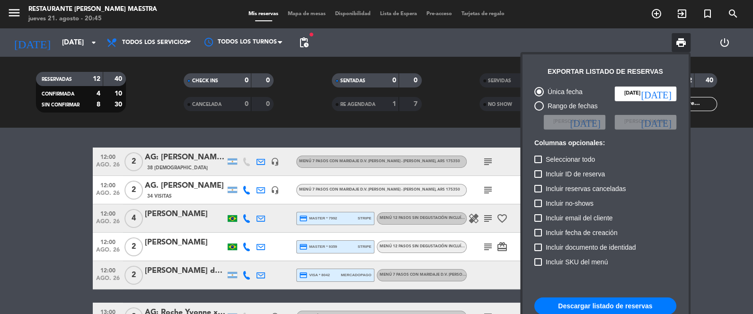
click at [604, 308] on button "Descargar listado de reservas" at bounding box center [606, 306] width 142 height 17
click at [81, 175] on div at bounding box center [376, 157] width 753 height 314
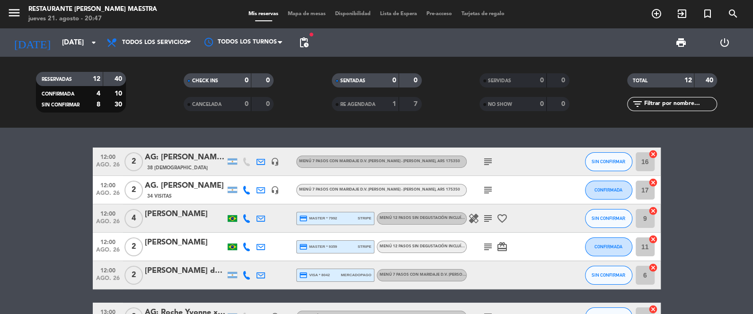
click at [242, 219] on icon at bounding box center [246, 219] width 9 height 9
click at [266, 203] on span at bounding box center [269, 203] width 8 height 8
click at [246, 245] on icon at bounding box center [246, 247] width 9 height 9
click at [265, 229] on span at bounding box center [269, 232] width 8 height 8
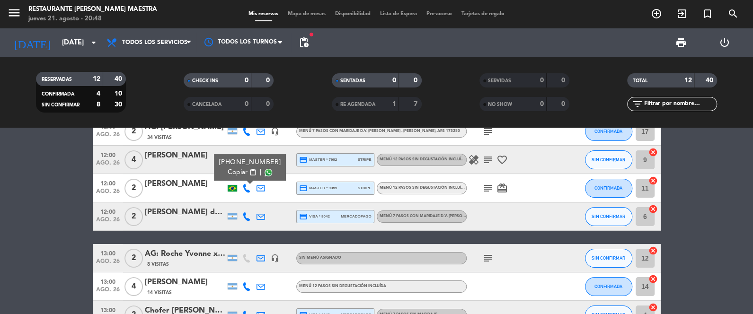
scroll to position [71, 0]
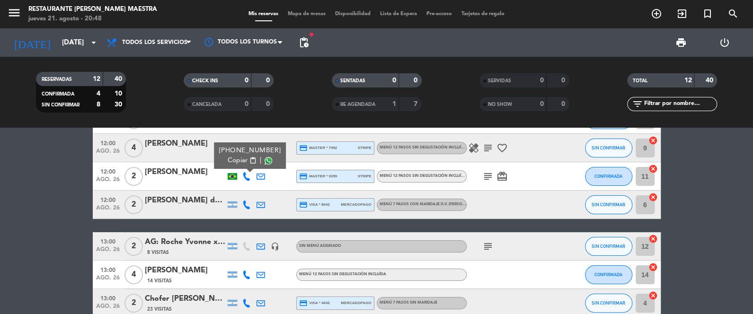
click at [247, 203] on icon at bounding box center [246, 205] width 9 height 9
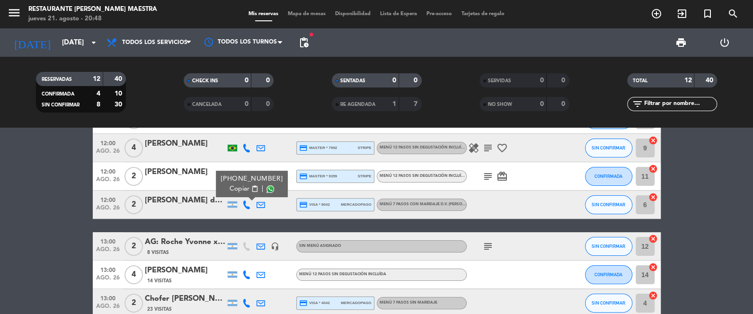
click at [267, 187] on span at bounding box center [271, 190] width 8 height 8
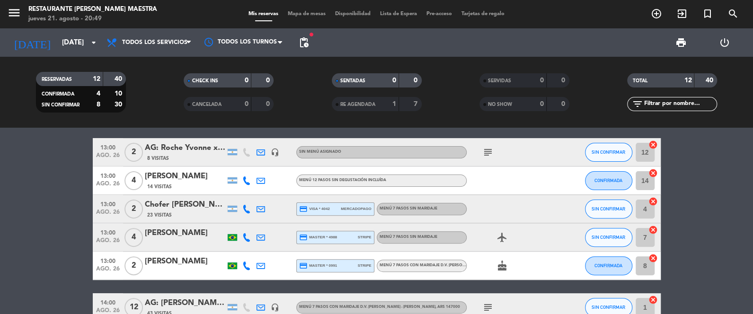
scroll to position [166, 0]
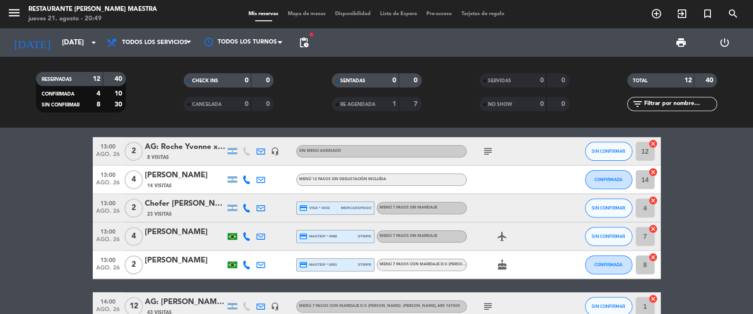
click at [248, 183] on icon at bounding box center [246, 180] width 9 height 9
click at [267, 164] on span at bounding box center [271, 165] width 8 height 8
click at [249, 206] on icon at bounding box center [246, 208] width 9 height 9
click at [267, 192] on span at bounding box center [271, 193] width 8 height 8
click at [249, 234] on icon at bounding box center [246, 237] width 9 height 9
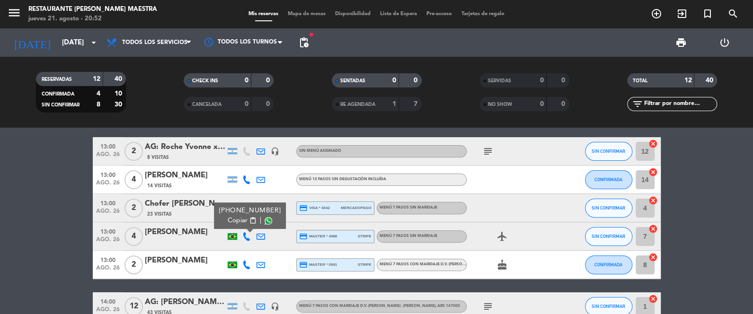
click at [269, 222] on span at bounding box center [269, 221] width 8 height 8
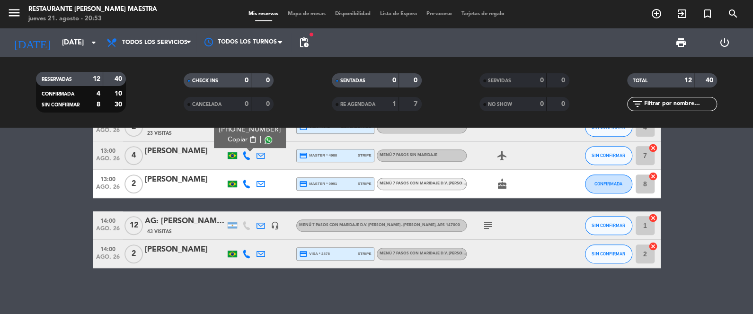
scroll to position [248, 0]
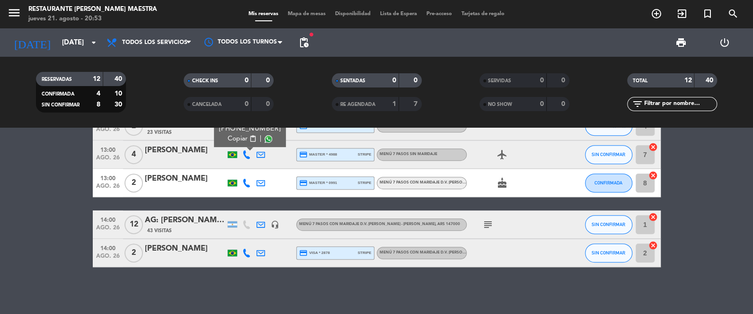
click at [246, 182] on icon at bounding box center [246, 183] width 9 height 9
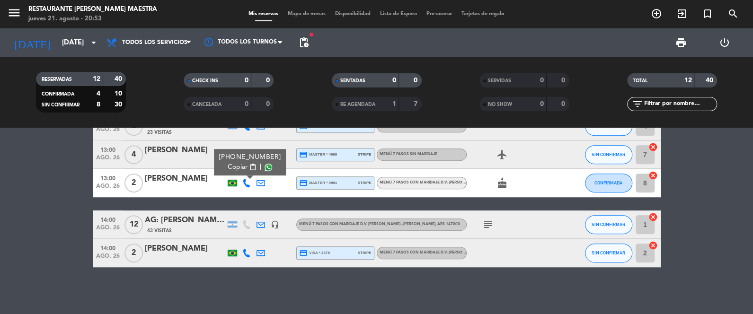
click at [265, 166] on span at bounding box center [269, 168] width 8 height 8
click at [247, 251] on icon at bounding box center [246, 253] width 9 height 9
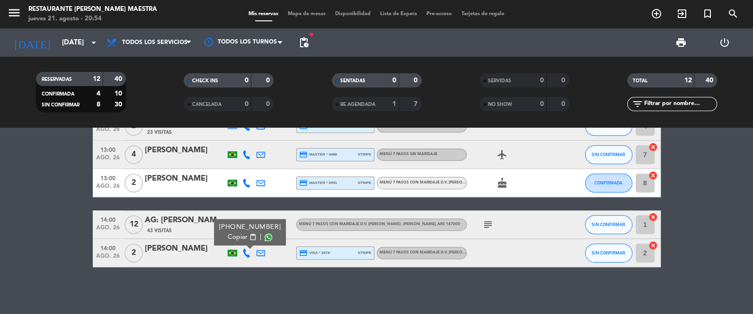
click at [267, 235] on span at bounding box center [269, 238] width 8 height 8
click at [80, 36] on input "[DATE]" at bounding box center [102, 43] width 91 height 18
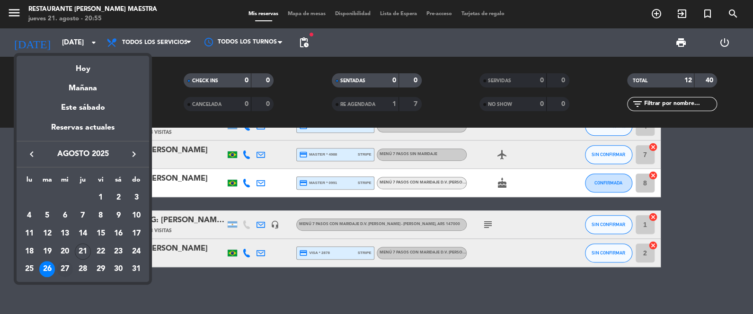
click at [63, 269] on div "27" at bounding box center [65, 269] width 16 height 16
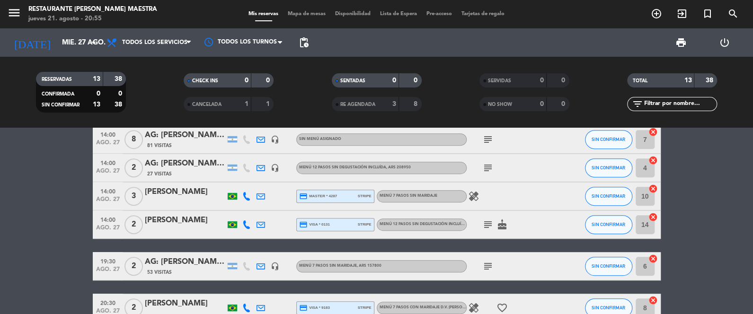
click at [691, 174] on bookings-row "12:00 [DATE] 3 AG: [PERSON_NAME] X 3 / VIVA [PERSON_NAME] 8 Visitas headset_mic…" at bounding box center [376, 111] width 753 height 422
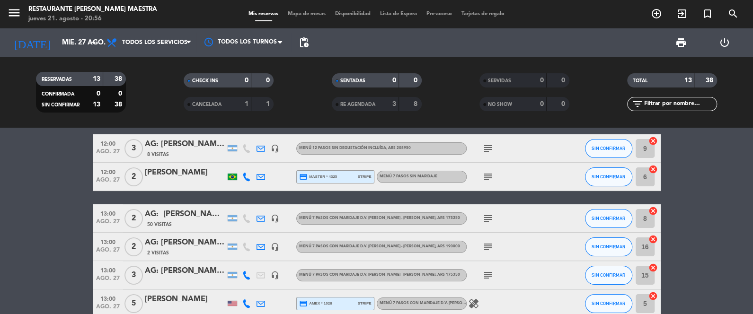
scroll to position [0, 0]
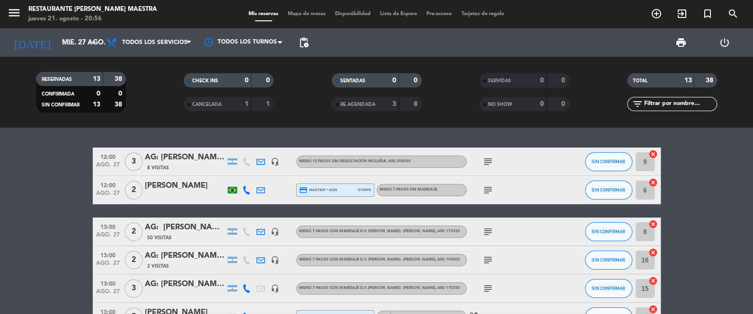
click at [685, 45] on span "print" at bounding box center [681, 42] width 11 height 11
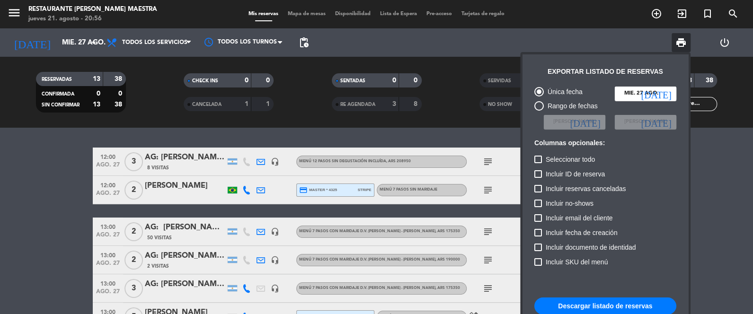
click at [591, 307] on button "Descargar listado de reservas" at bounding box center [606, 306] width 142 height 17
click at [32, 191] on div at bounding box center [376, 157] width 753 height 314
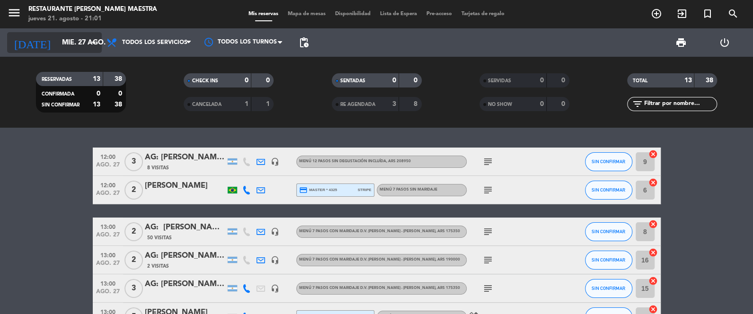
click at [68, 41] on input "mié. 27 ago." at bounding box center [102, 43] width 91 height 18
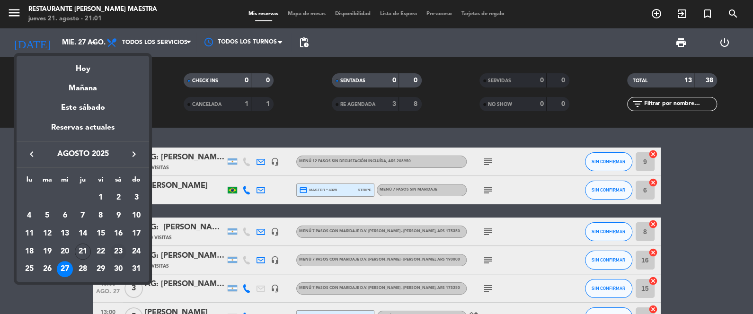
click at [120, 247] on div "23" at bounding box center [118, 252] width 16 height 16
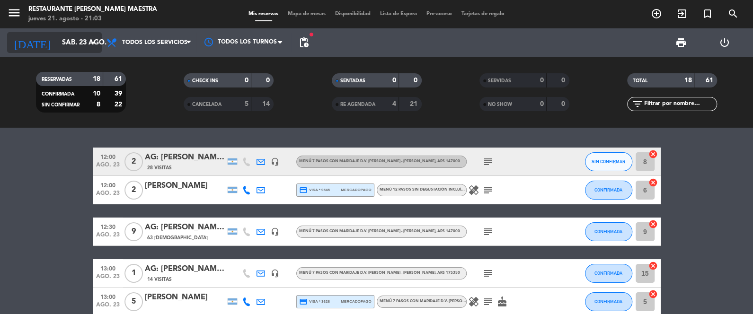
click at [72, 36] on input "sáb. 23 ago." at bounding box center [102, 43] width 91 height 18
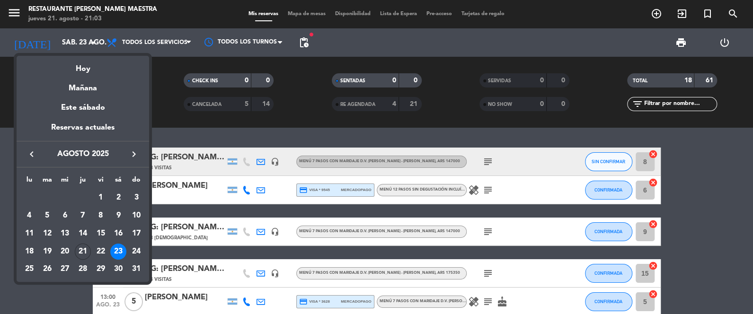
click at [60, 269] on div "27" at bounding box center [65, 269] width 16 height 16
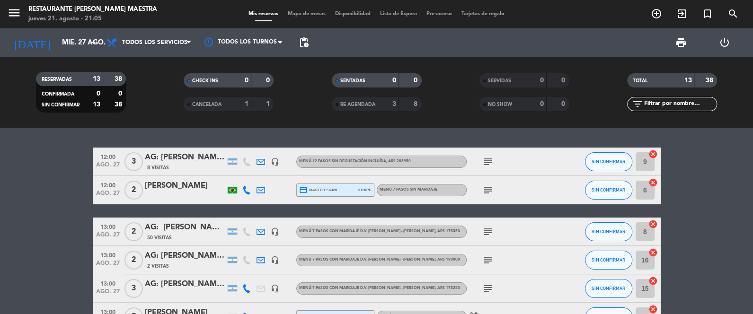
click at [250, 191] on icon at bounding box center [246, 190] width 9 height 9
click at [268, 176] on span at bounding box center [269, 175] width 8 height 8
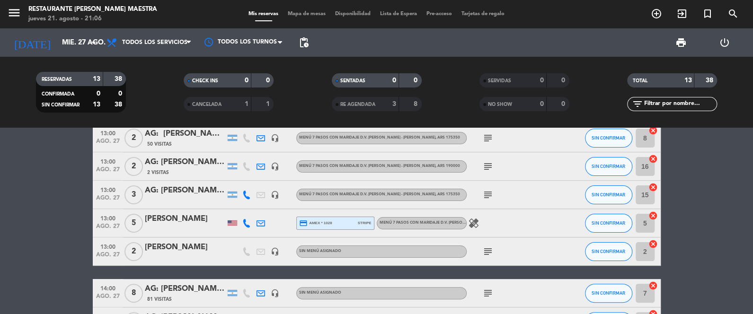
scroll to position [95, 0]
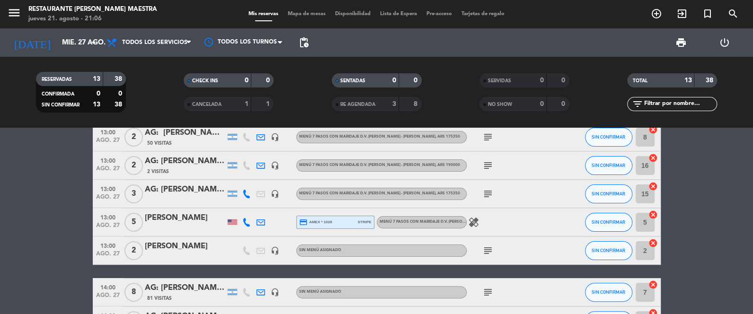
click at [248, 221] on icon at bounding box center [246, 222] width 9 height 9
click at [269, 203] on span at bounding box center [273, 207] width 8 height 8
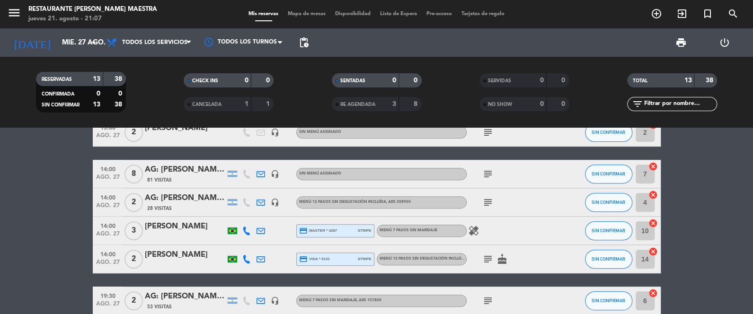
scroll to position [260, 0]
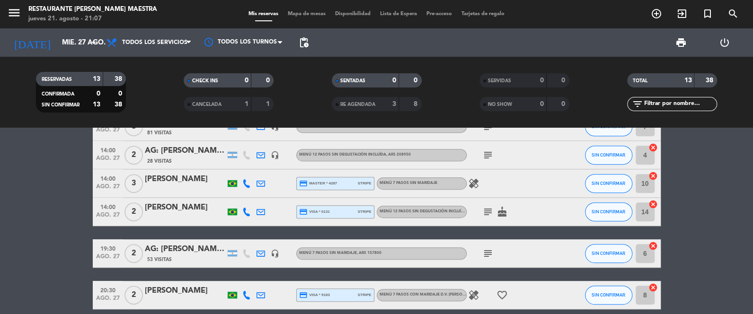
click at [249, 184] on icon at bounding box center [246, 183] width 9 height 9
click at [265, 166] on span at bounding box center [269, 168] width 8 height 8
click at [245, 213] on icon at bounding box center [246, 212] width 9 height 9
click at [269, 193] on span at bounding box center [269, 197] width 8 height 8
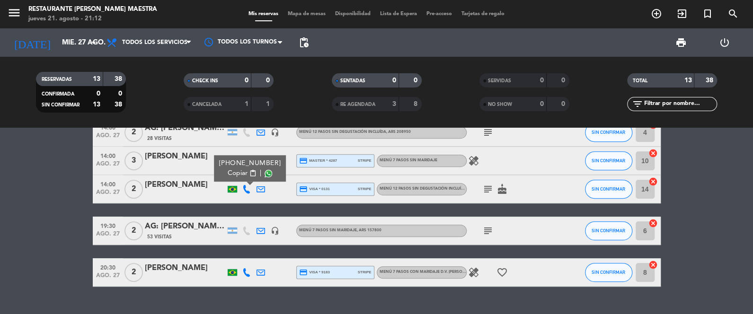
scroll to position [284, 0]
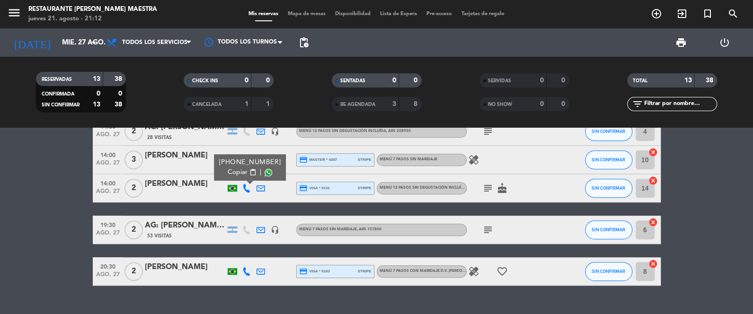
click at [248, 272] on icon at bounding box center [246, 272] width 9 height 9
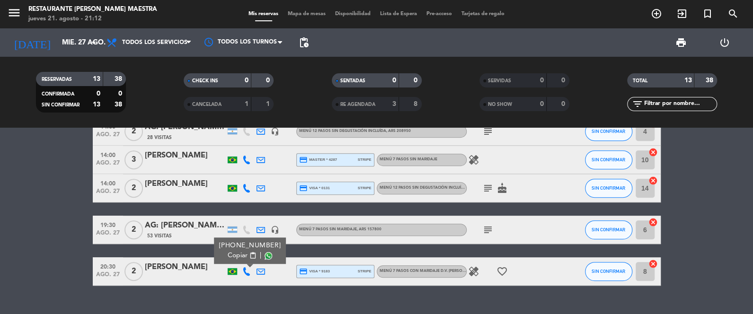
click at [267, 257] on span at bounding box center [269, 256] width 8 height 8
click at [56, 168] on bookings-row "12:00 [DATE] 3 AG: [PERSON_NAME] X 3 / VIVA [PERSON_NAME] 8 Visitas headset_mic…" at bounding box center [376, 75] width 753 height 422
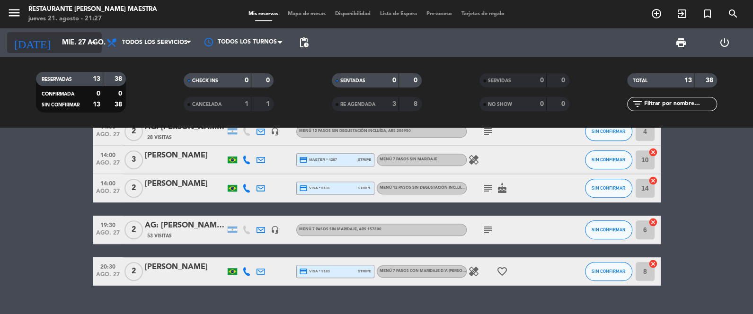
click at [66, 33] on div "[DATE] [DATE] arrow_drop_down" at bounding box center [54, 42] width 95 height 21
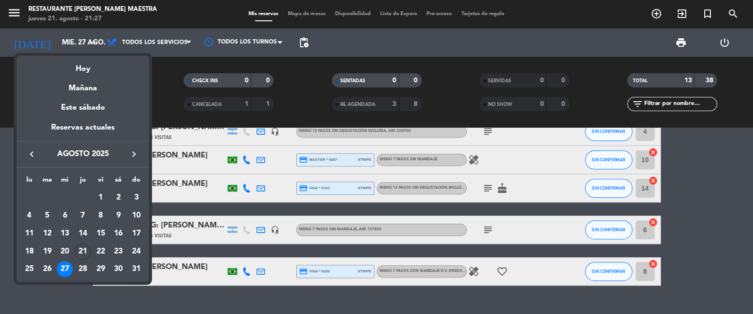
drag, startPoint x: 80, startPoint y: 67, endPoint x: 83, endPoint y: 77, distance: 10.3
click at [81, 67] on div "Hoy" at bounding box center [83, 65] width 133 height 19
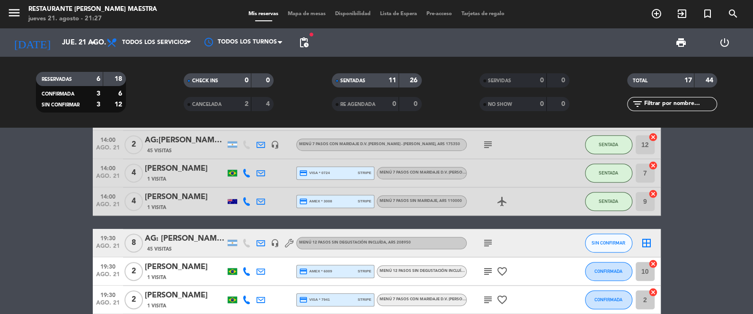
click at [36, 170] on bookings-row "12:00 [DATE] 2 [PERSON_NAME] 1 Visita Menú 7 pasos con maridaje D.V. [PERSON_NA…" at bounding box center [376, 145] width 753 height 563
click at [160, 46] on span "Todos los servicios" at bounding box center [154, 42] width 65 height 7
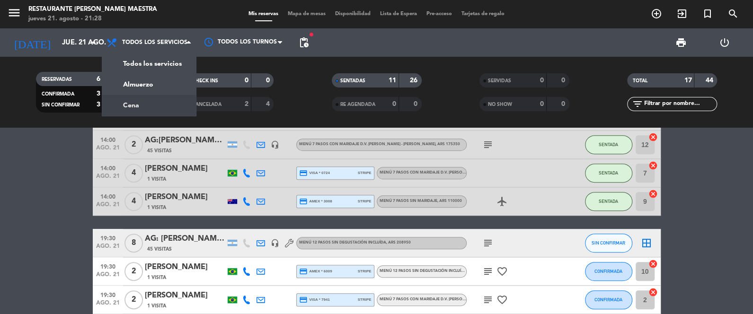
scroll to position [291, 0]
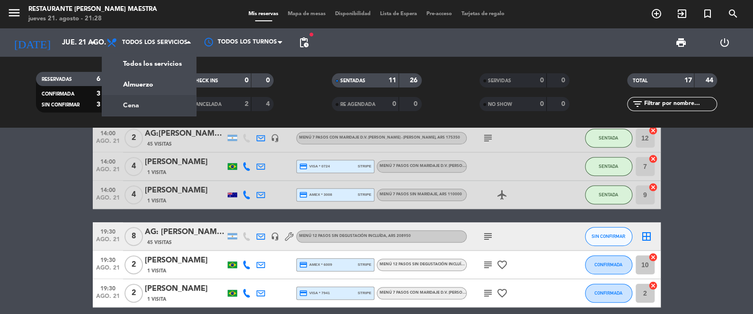
click at [158, 115] on div "menu Restaurante [PERSON_NAME] Maestra [DATE] 21. agosto - 21:28 Mis reservas M…" at bounding box center [376, 64] width 753 height 128
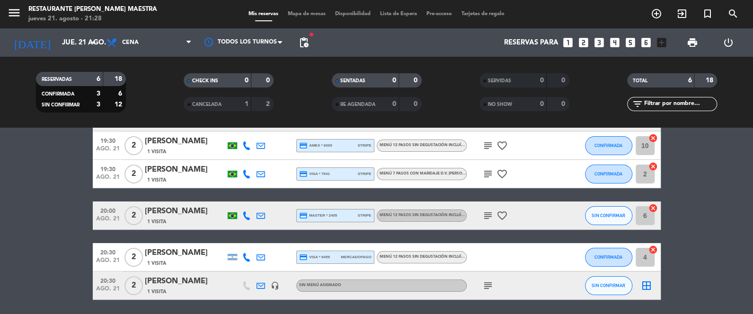
scroll to position [54, 0]
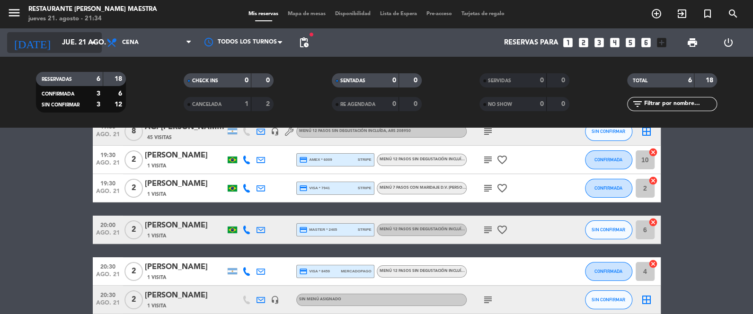
click at [57, 43] on input "jue. 21 ago." at bounding box center [102, 43] width 91 height 18
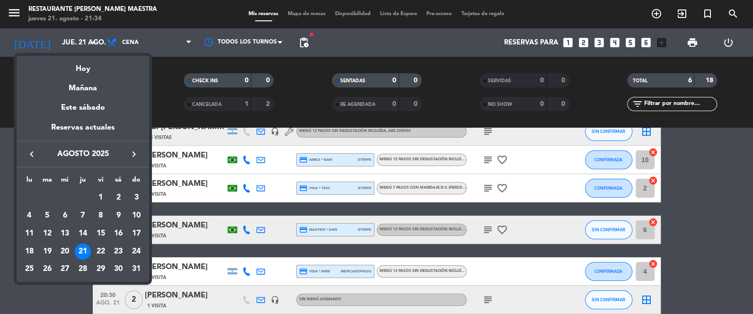
drag, startPoint x: 65, startPoint y: 267, endPoint x: 73, endPoint y: 259, distance: 11.4
click at [63, 267] on div "27" at bounding box center [65, 269] width 16 height 16
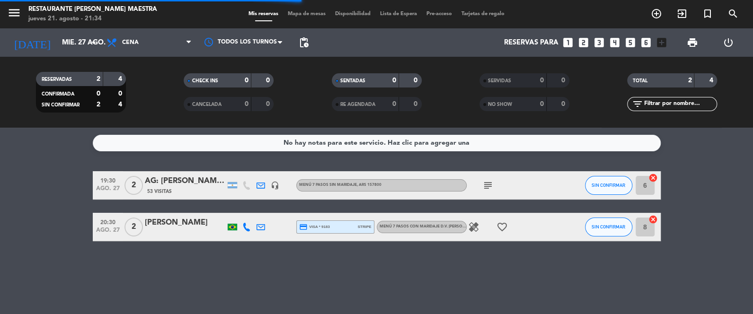
scroll to position [0, 0]
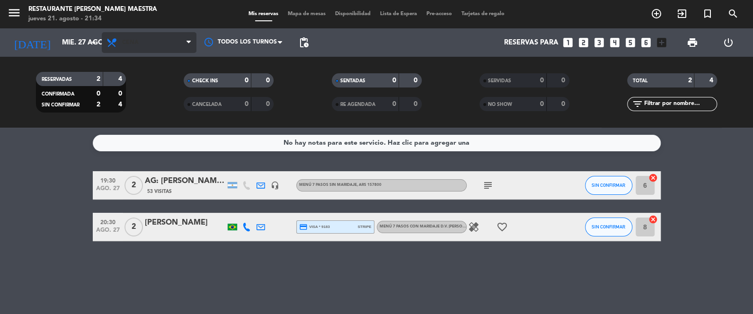
click at [158, 41] on span "Cena" at bounding box center [149, 42] width 95 height 21
click at [145, 46] on span "Cena" at bounding box center [149, 42] width 95 height 21
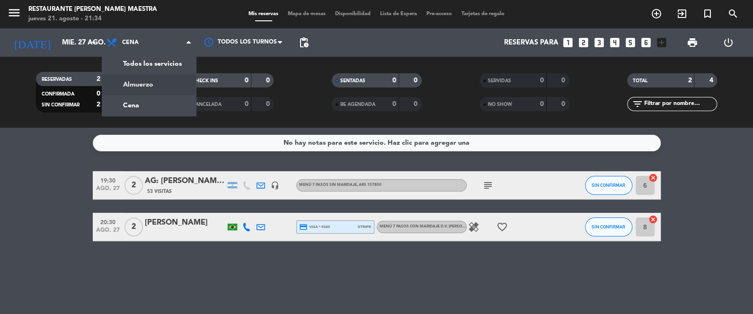
click at [146, 81] on div "menu Restaurante [PERSON_NAME] Maestra [DATE] 21. agosto - 21:34 Mis reservas M…" at bounding box center [376, 64] width 753 height 128
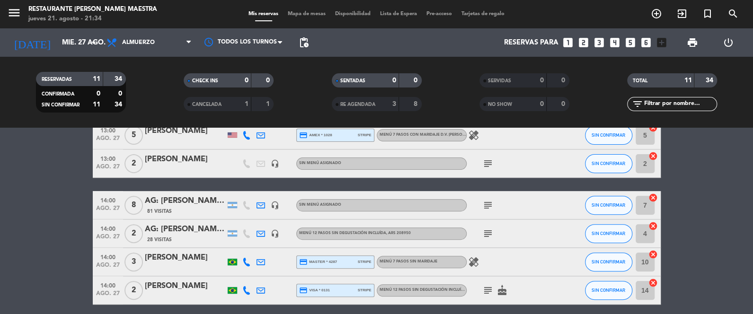
scroll to position [243, 0]
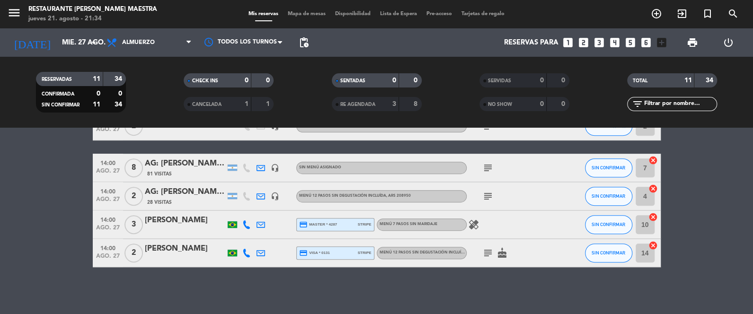
click at [242, 228] on icon at bounding box center [246, 225] width 9 height 9
click at [249, 250] on icon at bounding box center [246, 253] width 9 height 9
drag, startPoint x: 45, startPoint y: 180, endPoint x: 48, endPoint y: 175, distance: 5.3
click at [45, 179] on bookings-row "12:00 [DATE] 3 AG: [PERSON_NAME] X 3 / VIVA [PERSON_NAME] 8 Visitas headset_mic…" at bounding box center [376, 97] width 753 height 339
click at [176, 249] on div "[PERSON_NAME]" at bounding box center [185, 249] width 81 height 12
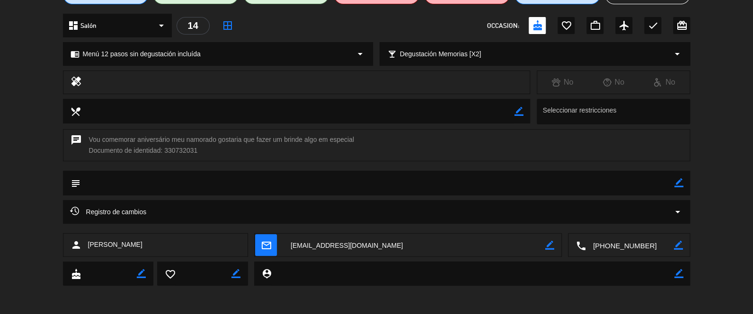
scroll to position [76, 0]
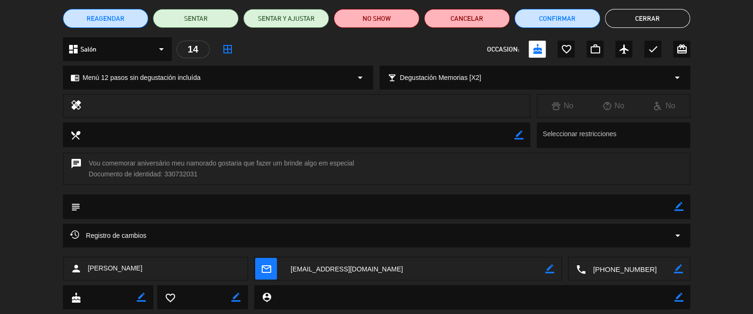
click at [644, 21] on button "Cerrar" at bounding box center [648, 18] width 86 height 19
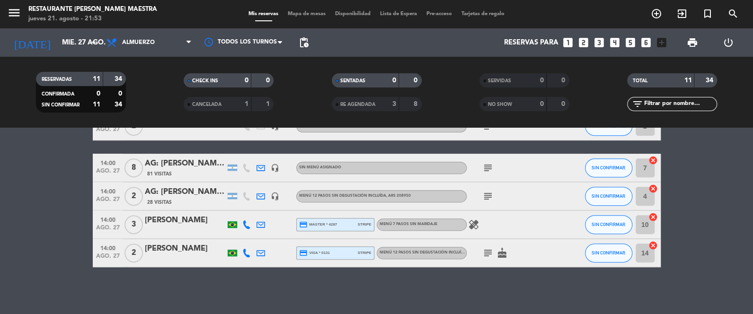
click at [61, 156] on bookings-row "12:00 [DATE] 3 AG: [PERSON_NAME] X 3 / VIVA [PERSON_NAME] 8 Visitas headset_mic…" at bounding box center [376, 97] width 753 height 339
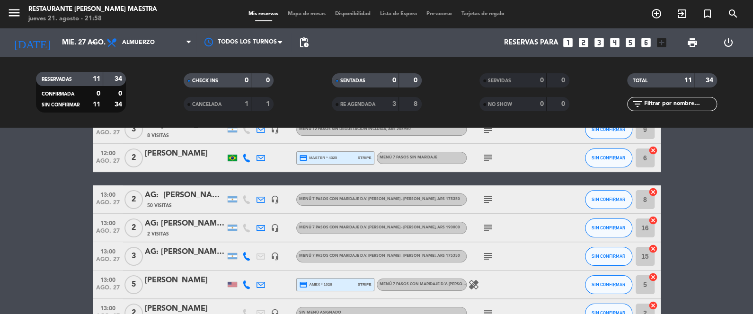
scroll to position [54, 0]
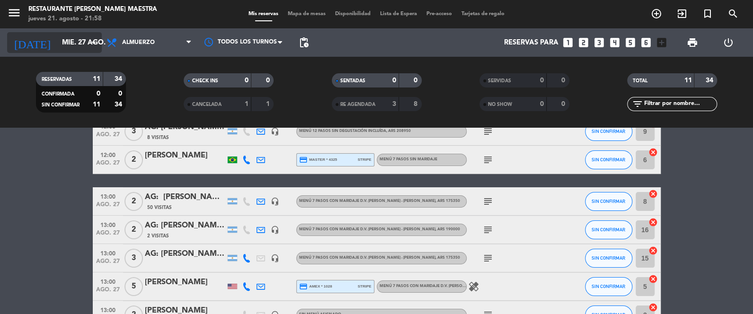
click at [64, 50] on input "mié. 27 ago." at bounding box center [102, 43] width 91 height 18
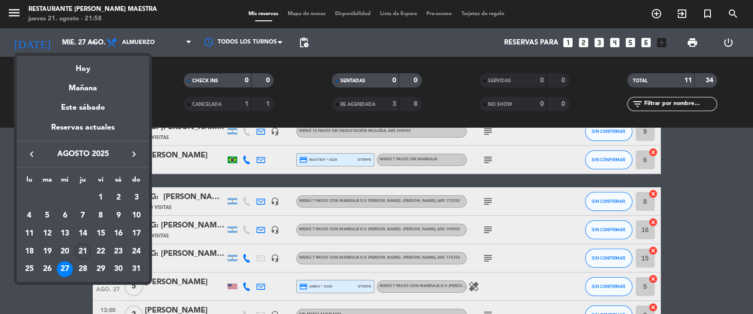
click at [75, 70] on div "Hoy" at bounding box center [83, 65] width 133 height 19
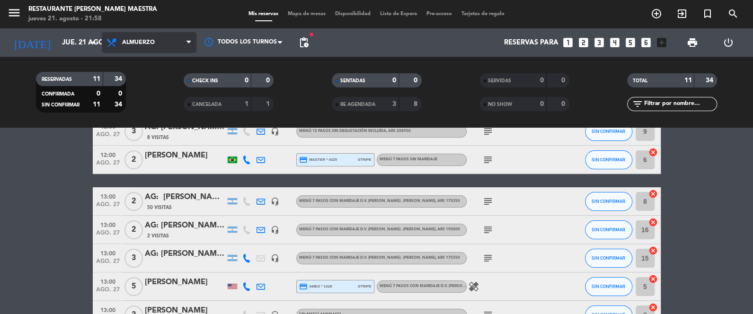
click at [130, 52] on span "Almuerzo" at bounding box center [149, 42] width 95 height 21
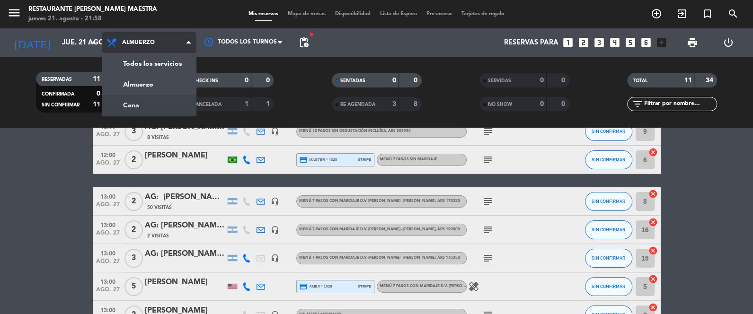
click at [153, 113] on div "menu Restaurante [PERSON_NAME] Maestra [DATE] 21. agosto - 21:58 Mis reservas M…" at bounding box center [376, 64] width 753 height 128
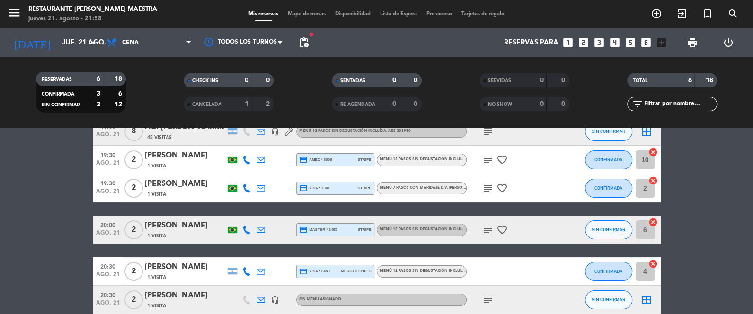
click at [167, 224] on div "[PERSON_NAME]" at bounding box center [185, 226] width 81 height 12
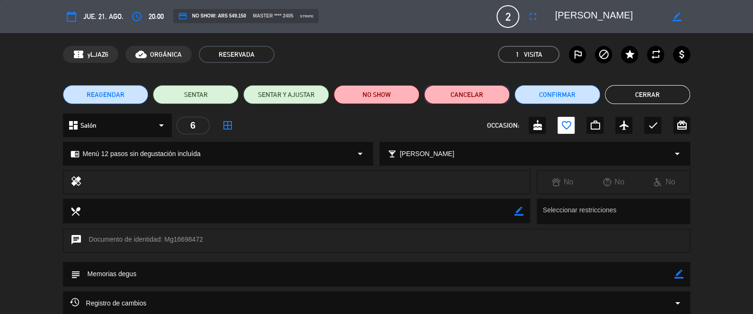
click at [467, 91] on button "Cancelar" at bounding box center [467, 94] width 86 height 19
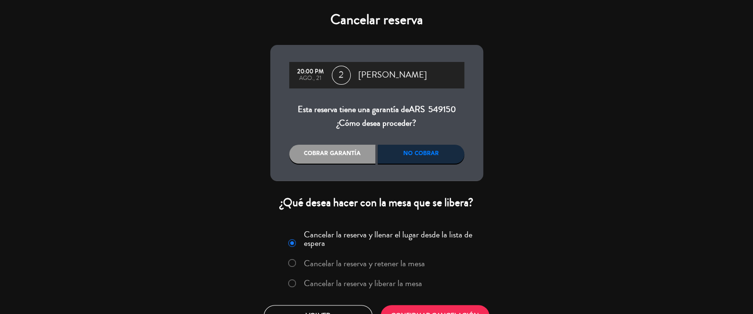
click at [331, 283] on label "Cancelar la reserva y liberar la mesa" at bounding box center [363, 283] width 118 height 9
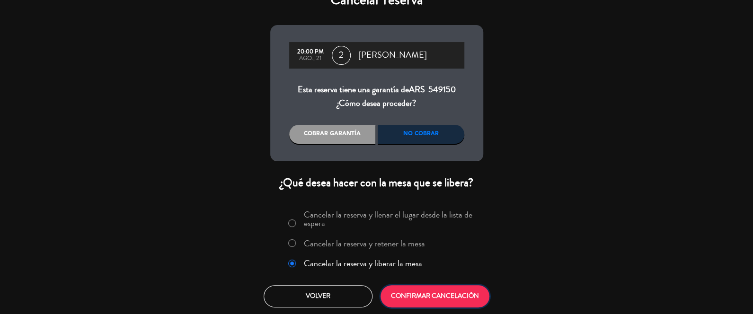
click at [451, 299] on button "CONFIRMAR CANCELACIÓN" at bounding box center [435, 297] width 109 height 22
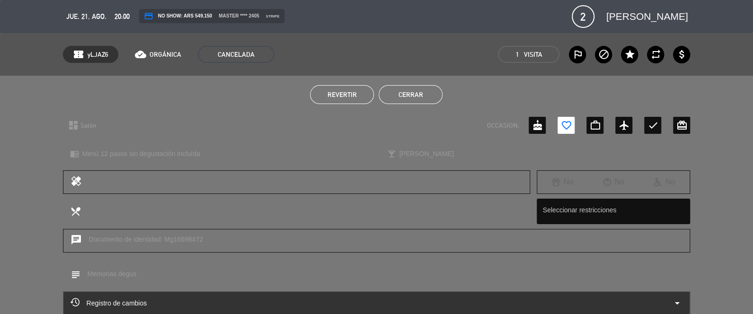
click at [394, 83] on div "Revertir Cerrar" at bounding box center [376, 95] width 753 height 38
click at [404, 99] on button "Cerrar" at bounding box center [411, 94] width 64 height 19
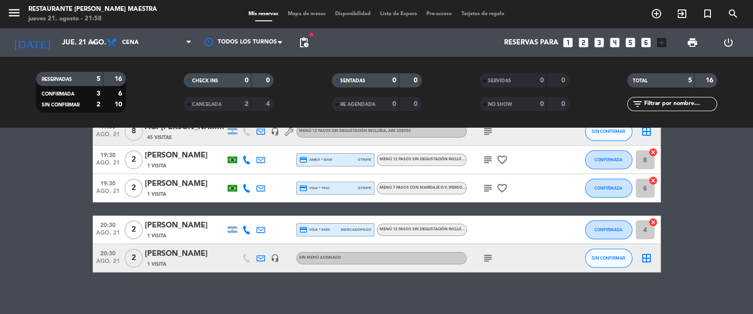
click at [54, 158] on bookings-row "19:30 [DATE] 8 AG: [PERSON_NAME] X 8 / SUNTRIP 45 Visitas headset_mic Menú 12 p…" at bounding box center [376, 194] width 753 height 155
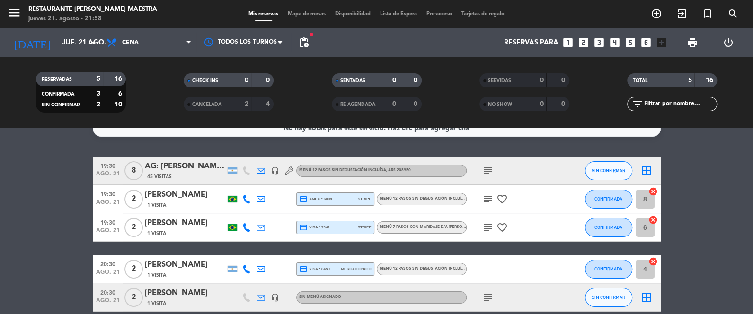
scroll to position [0, 0]
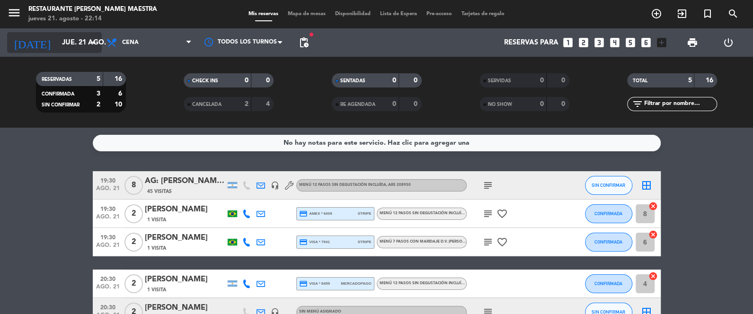
click at [57, 44] on input "jue. 21 ago." at bounding box center [102, 43] width 91 height 18
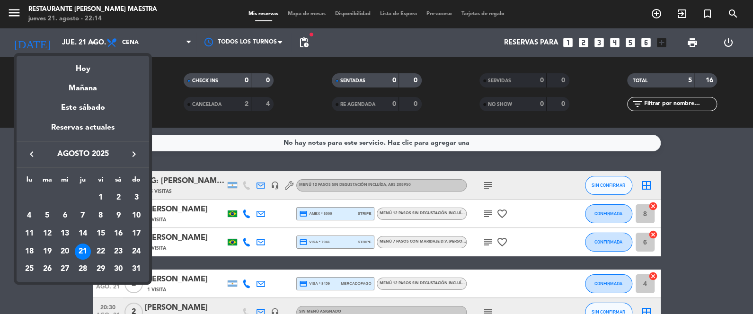
click at [134, 149] on icon "keyboard_arrow_right" at bounding box center [133, 154] width 11 height 11
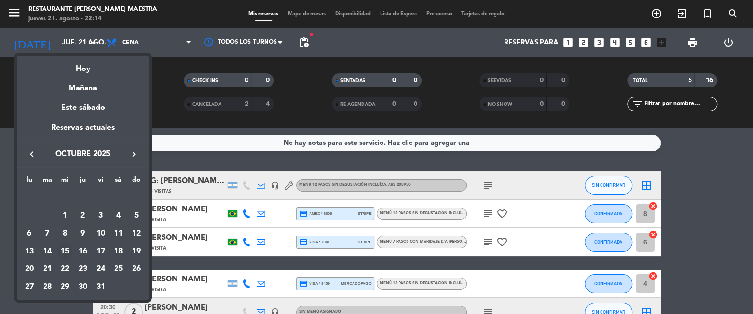
click at [68, 249] on div "15" at bounding box center [65, 252] width 16 height 16
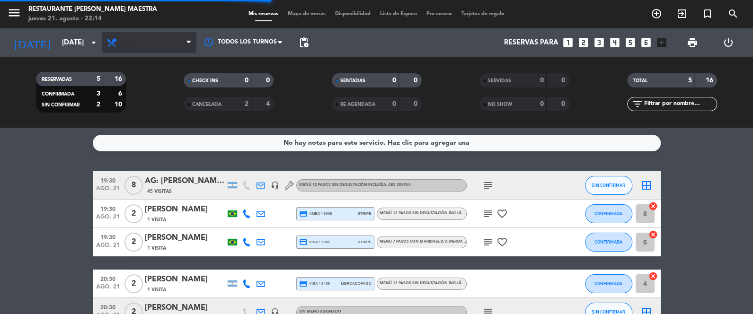
drag, startPoint x: 162, startPoint y: 22, endPoint x: 164, endPoint y: 36, distance: 13.3
click at [163, 28] on div "menu Restaurante [PERSON_NAME] Maestra [DATE] 21. agosto - 22:14 Mis reservas M…" at bounding box center [376, 64] width 753 height 128
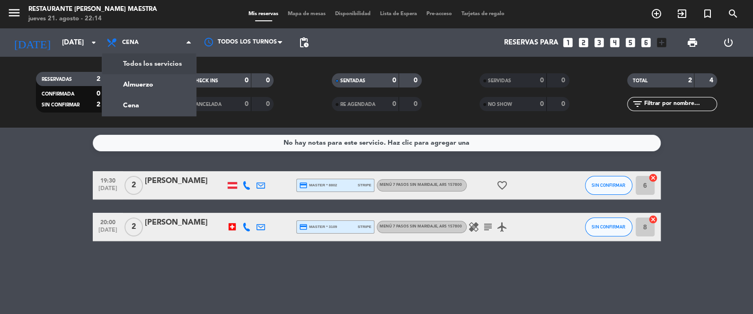
click at [172, 61] on div "menu Restaurante [PERSON_NAME] Maestra [DATE] 21. agosto - 22:14 Mis reservas M…" at bounding box center [376, 64] width 753 height 128
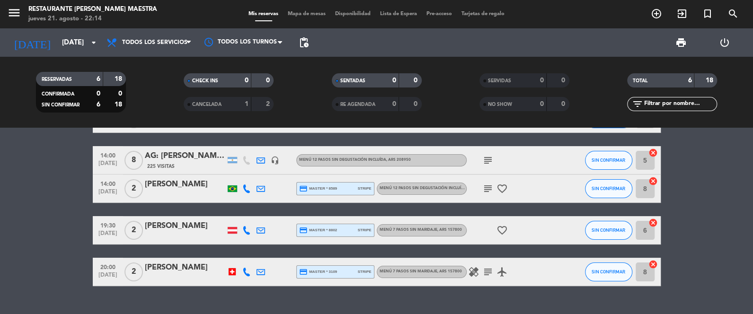
scroll to position [95, 0]
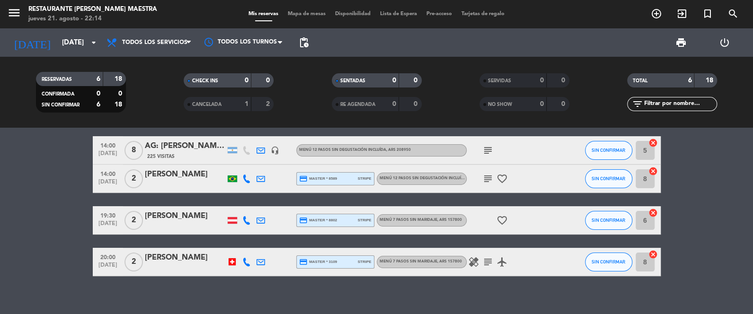
click at [232, 222] on div at bounding box center [232, 220] width 9 height 7
click at [231, 263] on div at bounding box center [232, 262] width 7 height 7
click at [37, 185] on bookings-row "13:00 [DATE] 2 [PERSON_NAME] credit_card visa * 2895 stripe Menú 12 pasos sin d…" at bounding box center [376, 165] width 753 height 224
click at [67, 47] on input "[DATE]" at bounding box center [102, 43] width 91 height 18
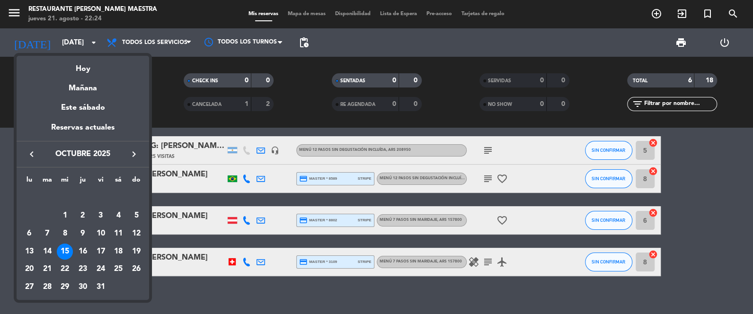
click at [90, 76] on div "Mañana" at bounding box center [83, 84] width 133 height 19
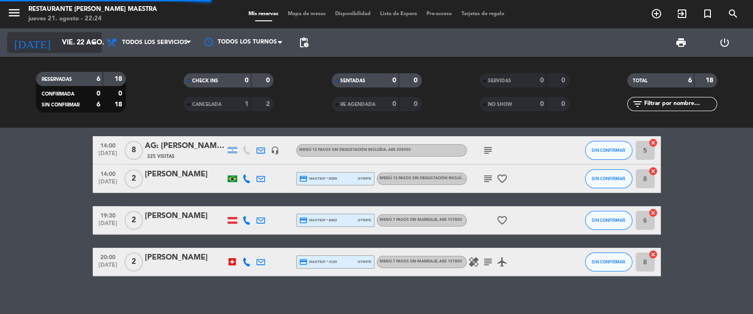
click at [77, 39] on input "vie. 22 ago." at bounding box center [102, 43] width 91 height 18
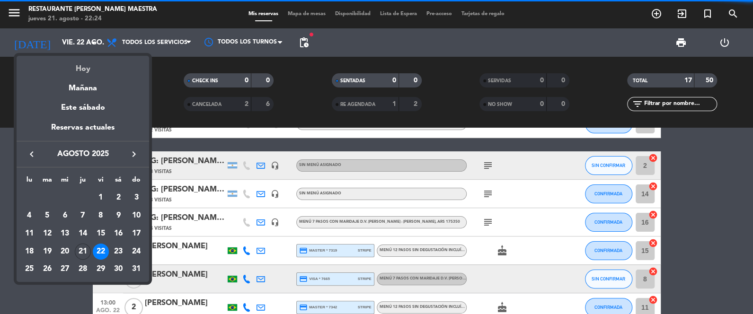
click at [88, 72] on div "Hoy" at bounding box center [83, 65] width 133 height 19
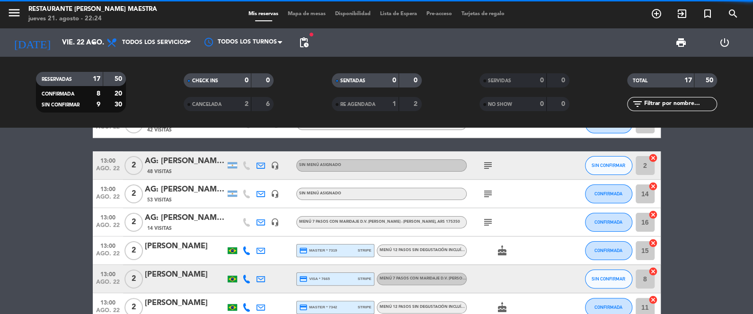
type input "jue. 21 ago."
drag, startPoint x: 142, startPoint y: 24, endPoint x: 154, endPoint y: 35, distance: 16.1
click at [143, 24] on div "menu Restaurante [PERSON_NAME] Maestra [DATE] 21. agosto - 22:24 Mis reservas M…" at bounding box center [376, 14] width 753 height 28
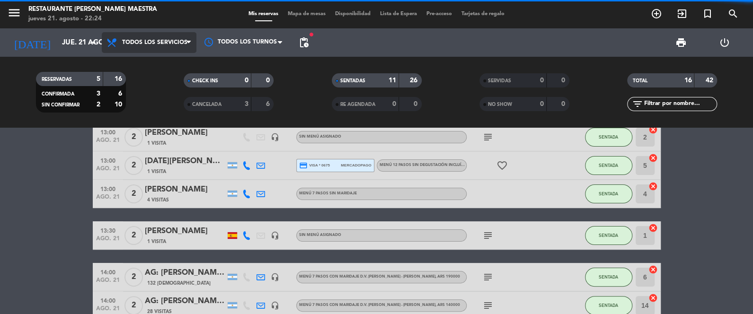
click at [154, 36] on span "Todos los servicios" at bounding box center [149, 42] width 95 height 21
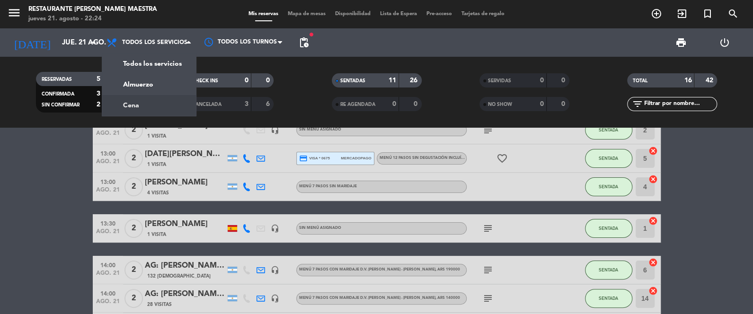
click at [147, 101] on div "menu Restaurante [PERSON_NAME] Maestra [DATE] 21. agosto - 22:24 Mis reservas M…" at bounding box center [376, 64] width 753 height 128
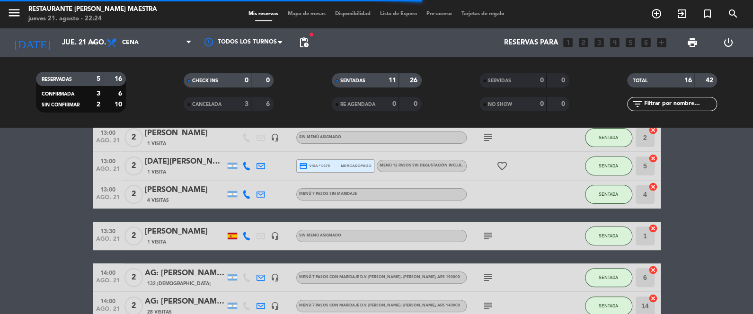
scroll to position [59, 0]
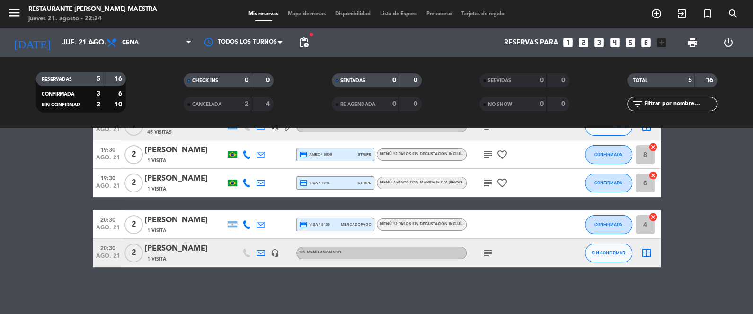
click at [654, 217] on icon "cancel" at bounding box center [653, 217] width 9 height 9
click at [654, 173] on icon "cancel" at bounding box center [653, 175] width 9 height 9
click at [654, 150] on icon "cancel" at bounding box center [653, 147] width 9 height 9
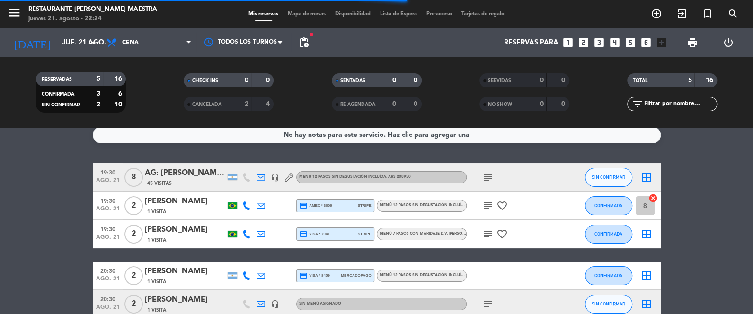
scroll to position [0, 0]
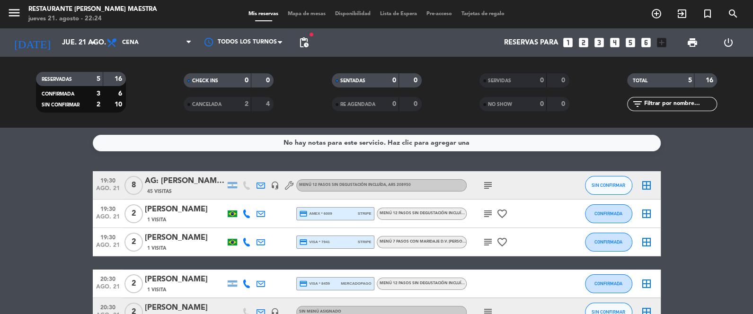
click at [309, 10] on div "Mis reservas Mapa de mesas Disponibilidad Lista de Espera Pre-acceso Tarjetas d…" at bounding box center [377, 14] width 266 height 9
click at [315, 10] on div "Mis reservas Mapa de mesas Disponibilidad Lista de Espera Pre-acceso Tarjetas d…" at bounding box center [377, 14] width 266 height 9
click at [291, 13] on span "Mapa de mesas" at bounding box center [306, 13] width 47 height 5
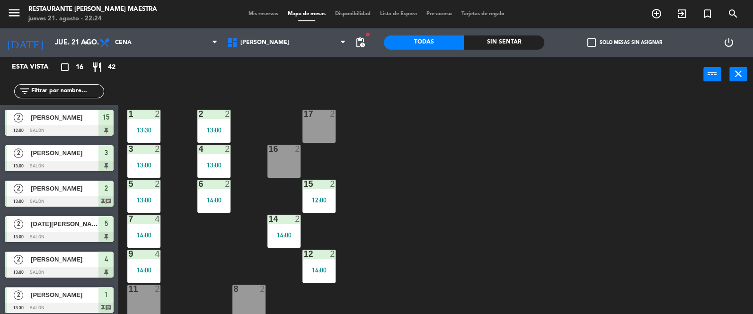
click at [502, 42] on div "Sin sentar" at bounding box center [504, 43] width 81 height 14
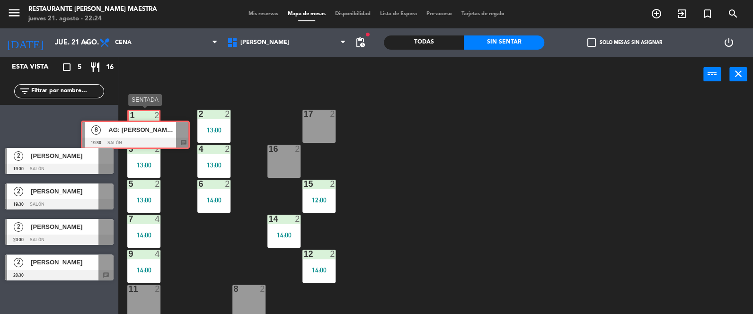
drag, startPoint x: 54, startPoint y: 121, endPoint x: 130, endPoint y: 134, distance: 77.3
click at [130, 134] on div "Esta vista crop_square 5 restaurant 16 filter_list 8 AG: [PERSON_NAME] X 8 / SU…" at bounding box center [376, 186] width 753 height 259
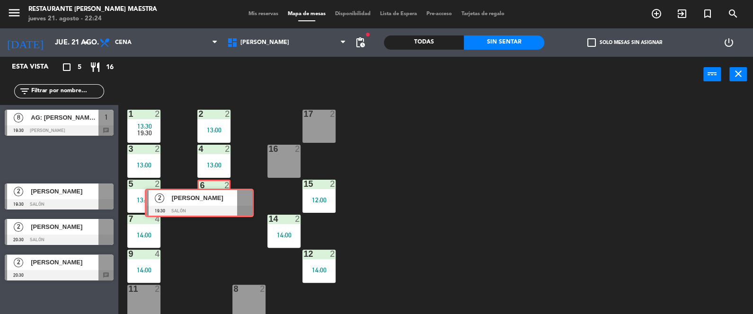
drag, startPoint x: 77, startPoint y: 158, endPoint x: 190, endPoint y: 195, distance: 119.1
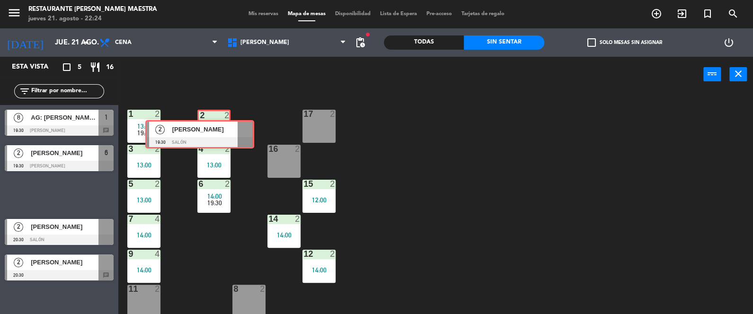
drag, startPoint x: 73, startPoint y: 188, endPoint x: 173, endPoint y: 167, distance: 102.0
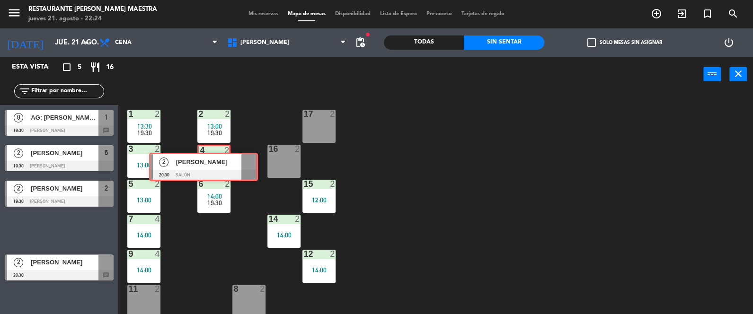
drag, startPoint x: 85, startPoint y: 224, endPoint x: 227, endPoint y: 158, distance: 157.2
click at [227, 158] on div "Esta vista crop_square 5 restaurant 16 filter_list 8 AG: [PERSON_NAME] X 8 / SU…" at bounding box center [376, 186] width 753 height 259
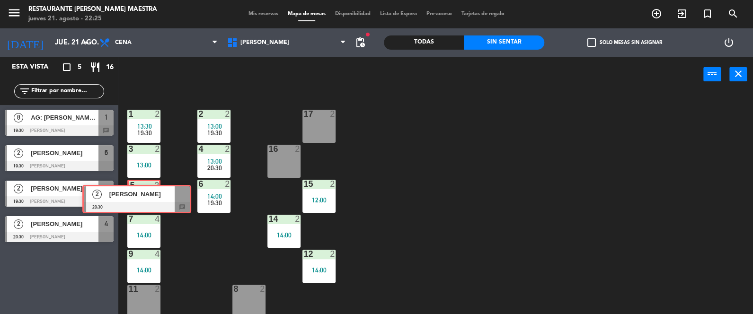
drag, startPoint x: 59, startPoint y: 265, endPoint x: 136, endPoint y: 195, distance: 104.6
click at [136, 195] on div "Esta vista crop_square 5 restaurant 16 filter_list 8 AG: [PERSON_NAME] X 8 / SU…" at bounding box center [376, 186] width 753 height 259
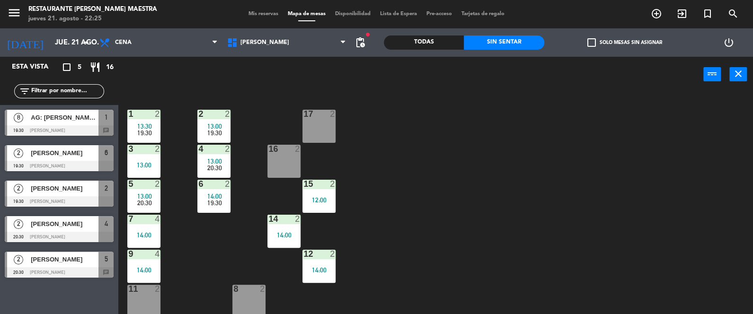
click at [62, 116] on span "AG: [PERSON_NAME] X 8 / SUNTRIP" at bounding box center [65, 118] width 68 height 10
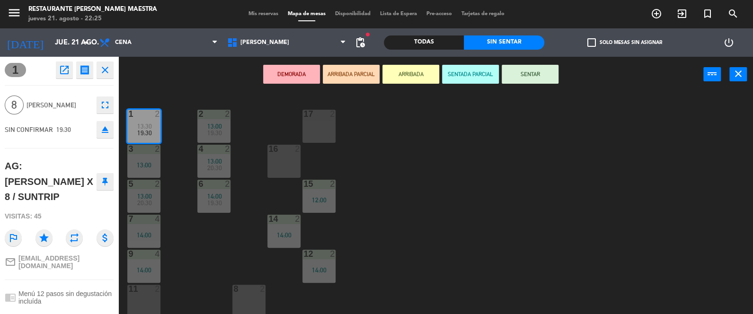
click at [526, 65] on button "SENTAR" at bounding box center [530, 74] width 57 height 19
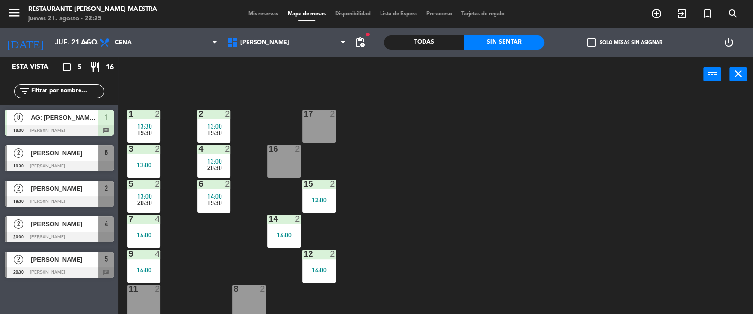
click at [78, 158] on div "[PERSON_NAME]" at bounding box center [64, 153] width 69 height 16
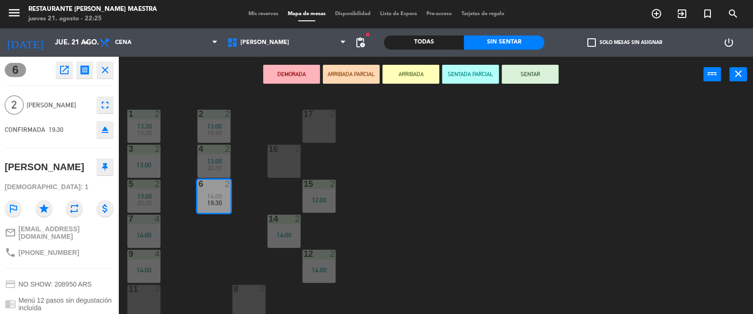
click at [541, 71] on button "SENTAR" at bounding box center [530, 74] width 57 height 19
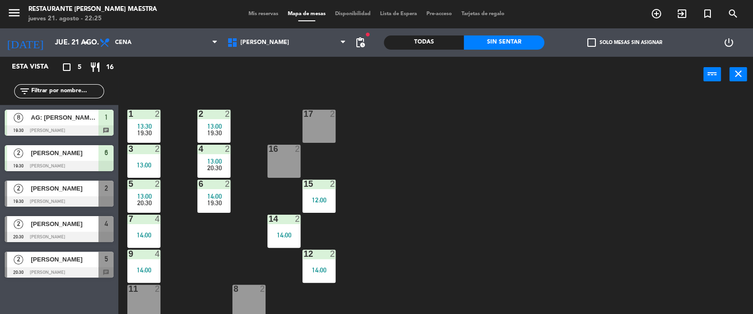
click at [56, 190] on span "[PERSON_NAME]" at bounding box center [65, 189] width 68 height 10
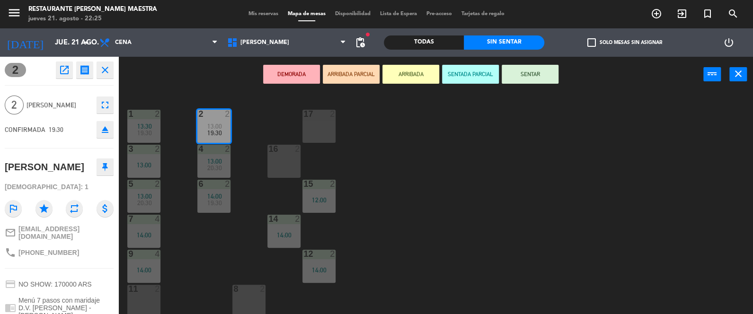
click at [536, 78] on button "SENTAR" at bounding box center [530, 74] width 57 height 19
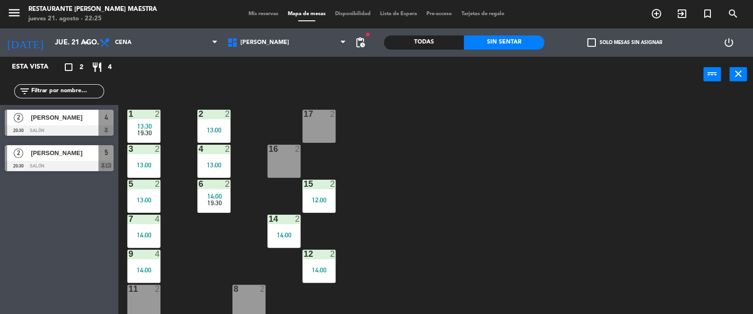
click at [63, 120] on span "[PERSON_NAME]" at bounding box center [65, 118] width 68 height 10
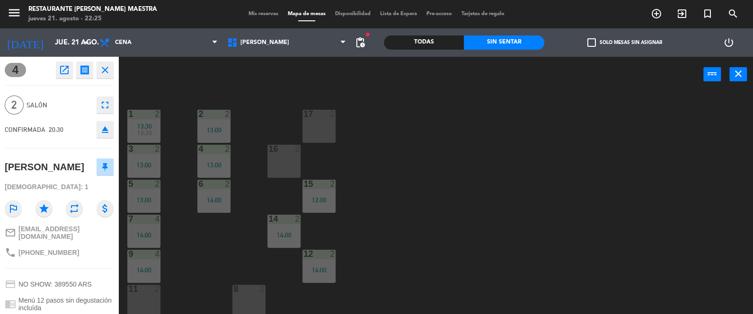
click at [111, 69] on button "close" at bounding box center [105, 70] width 17 height 17
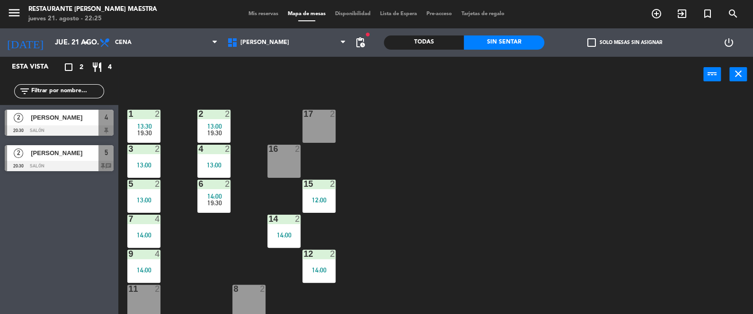
click at [80, 125] on div at bounding box center [59, 130] width 109 height 10
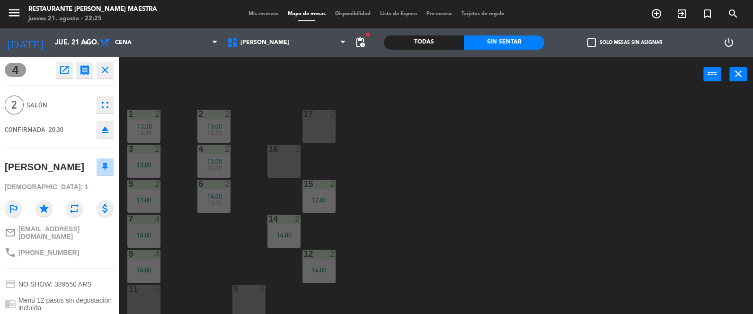
click at [108, 74] on icon "close" at bounding box center [104, 69] width 11 height 11
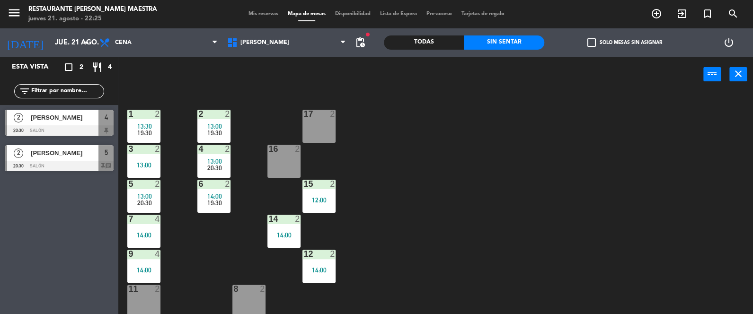
click at [62, 125] on div at bounding box center [59, 130] width 109 height 10
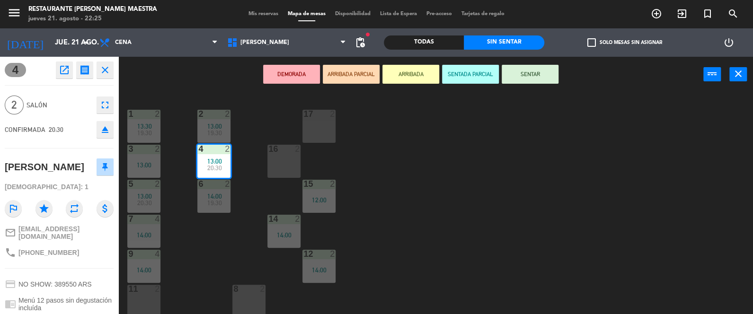
click at [546, 65] on button "SENTAR" at bounding box center [530, 74] width 57 height 19
click at [530, 74] on button "SENTAR" at bounding box center [530, 74] width 57 height 19
click at [445, 41] on div "Todas" at bounding box center [424, 43] width 81 height 14
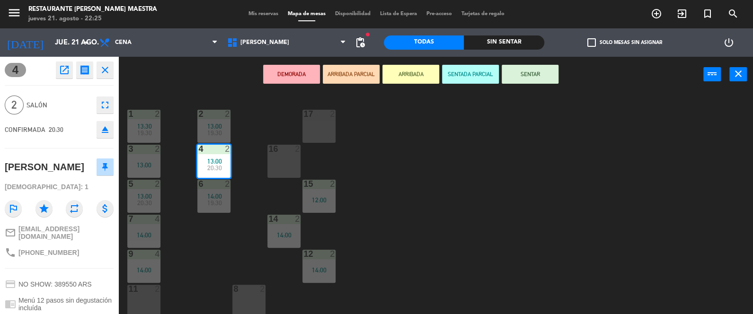
click at [488, 36] on div "Sin sentar" at bounding box center [504, 43] width 81 height 14
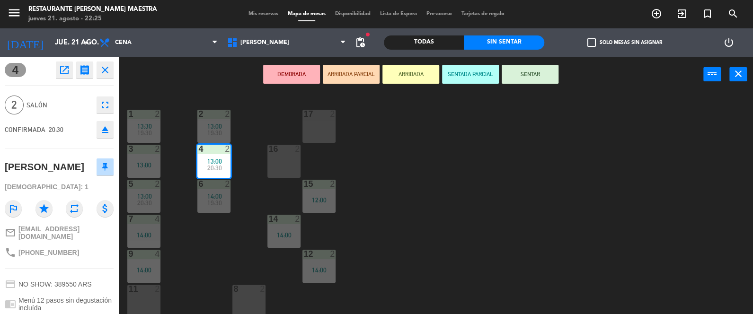
click at [110, 70] on icon "close" at bounding box center [104, 69] width 11 height 11
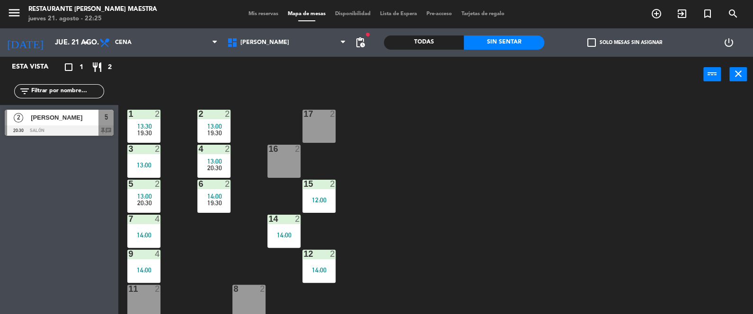
drag, startPoint x: 54, startPoint y: 125, endPoint x: 83, endPoint y: 116, distance: 30.1
click at [54, 125] on div "2 [PERSON_NAME] 20:30 Salón 5 chat" at bounding box center [59, 123] width 118 height 36
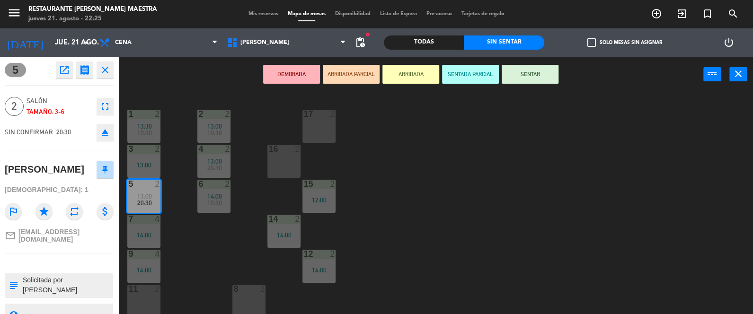
click at [513, 73] on button "SENTAR" at bounding box center [530, 74] width 57 height 19
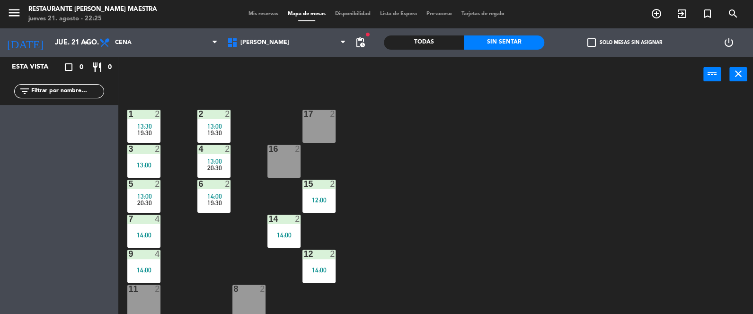
click at [452, 41] on div "Todas" at bounding box center [424, 43] width 81 height 14
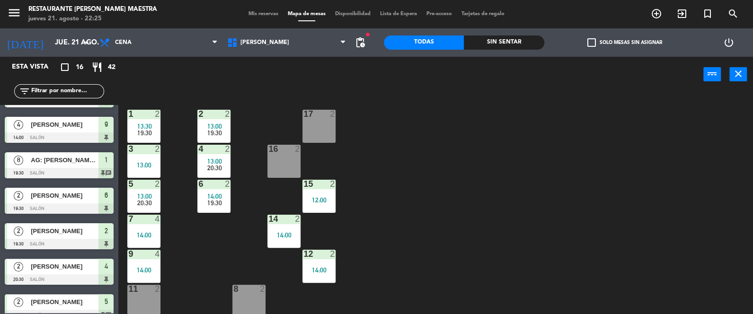
scroll to position [359, 0]
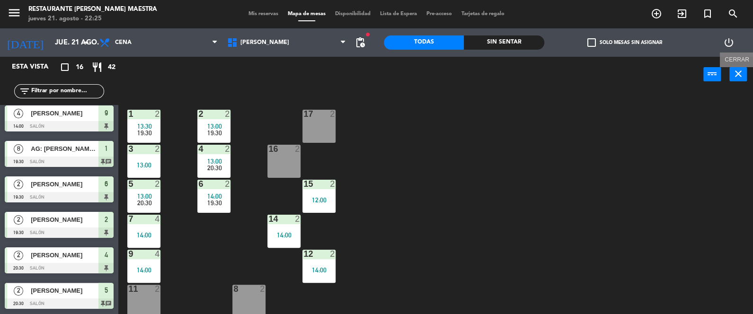
click at [734, 67] on button "close" at bounding box center [739, 74] width 18 height 14
